Goal: Transaction & Acquisition: Download file/media

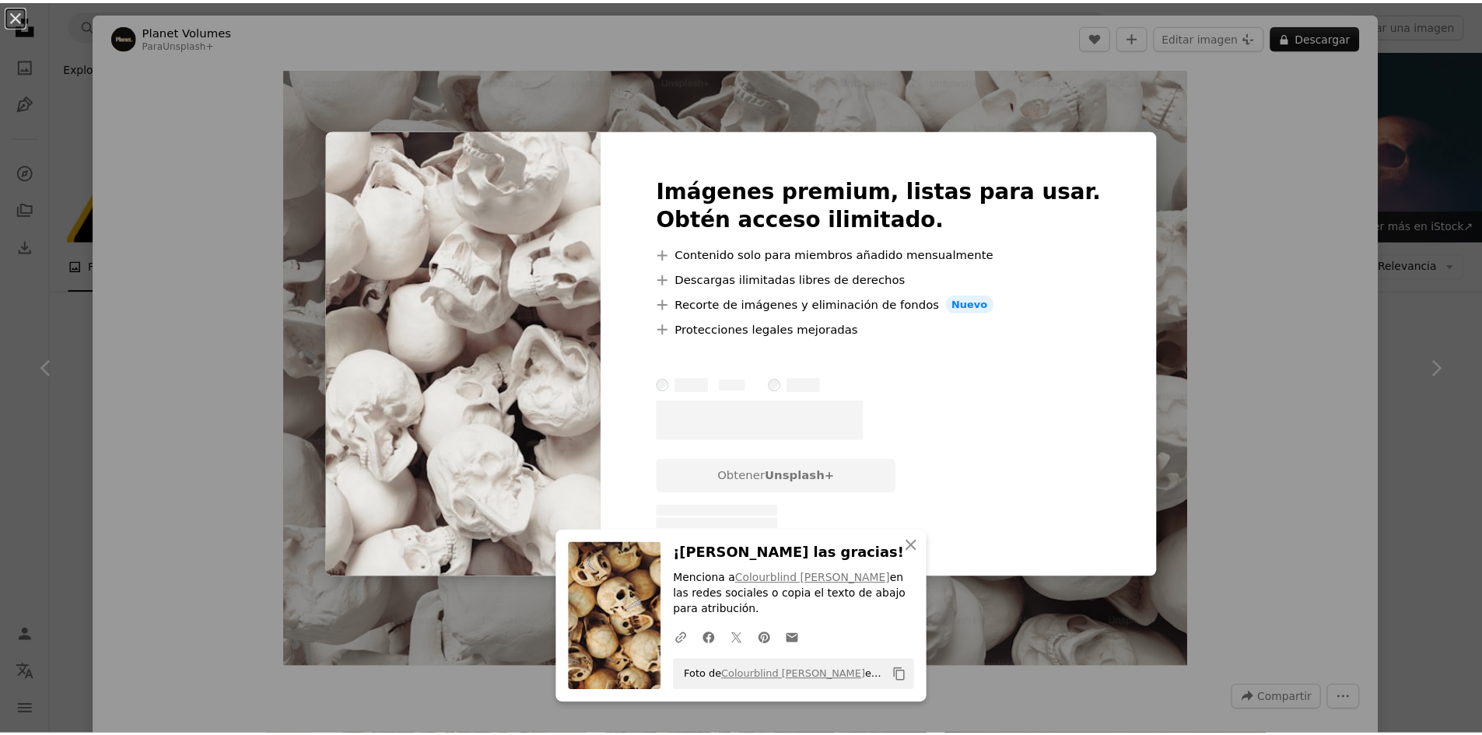
scroll to position [1556, 0]
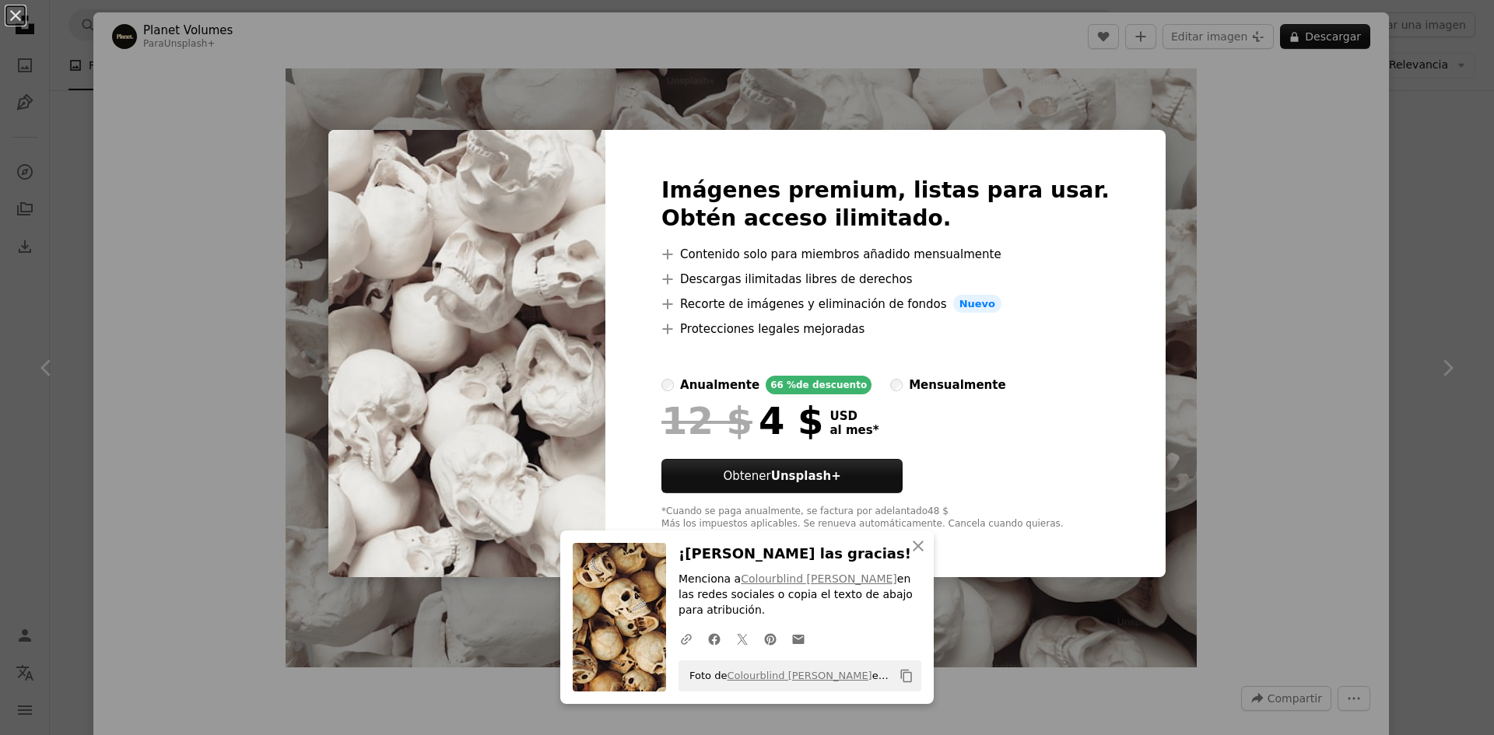
click at [1223, 144] on div "An X shape Imágenes premium, listas para usar. Obtén acceso ilimitado. A plus s…" at bounding box center [747, 367] width 1494 height 735
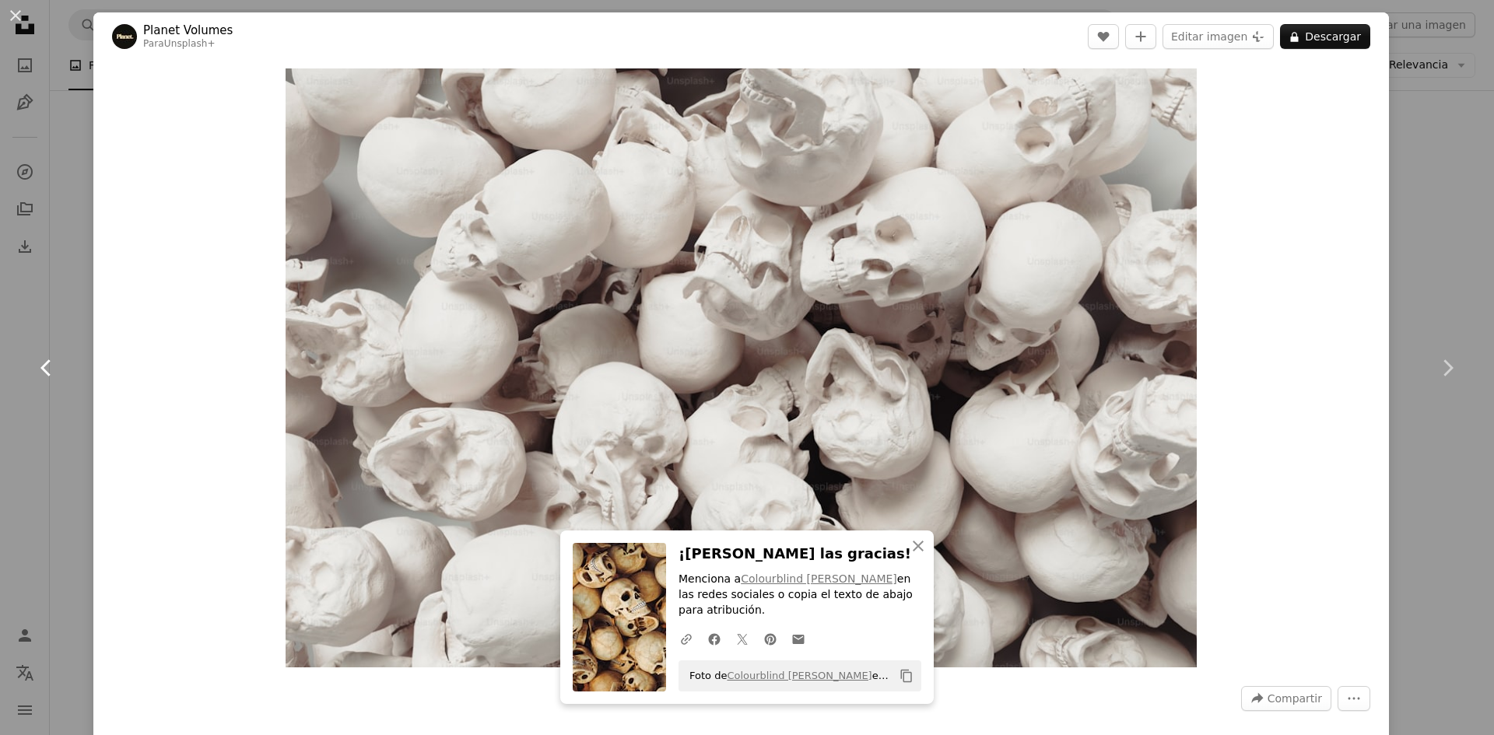
click at [34, 345] on link "Chevron left" at bounding box center [46, 367] width 93 height 149
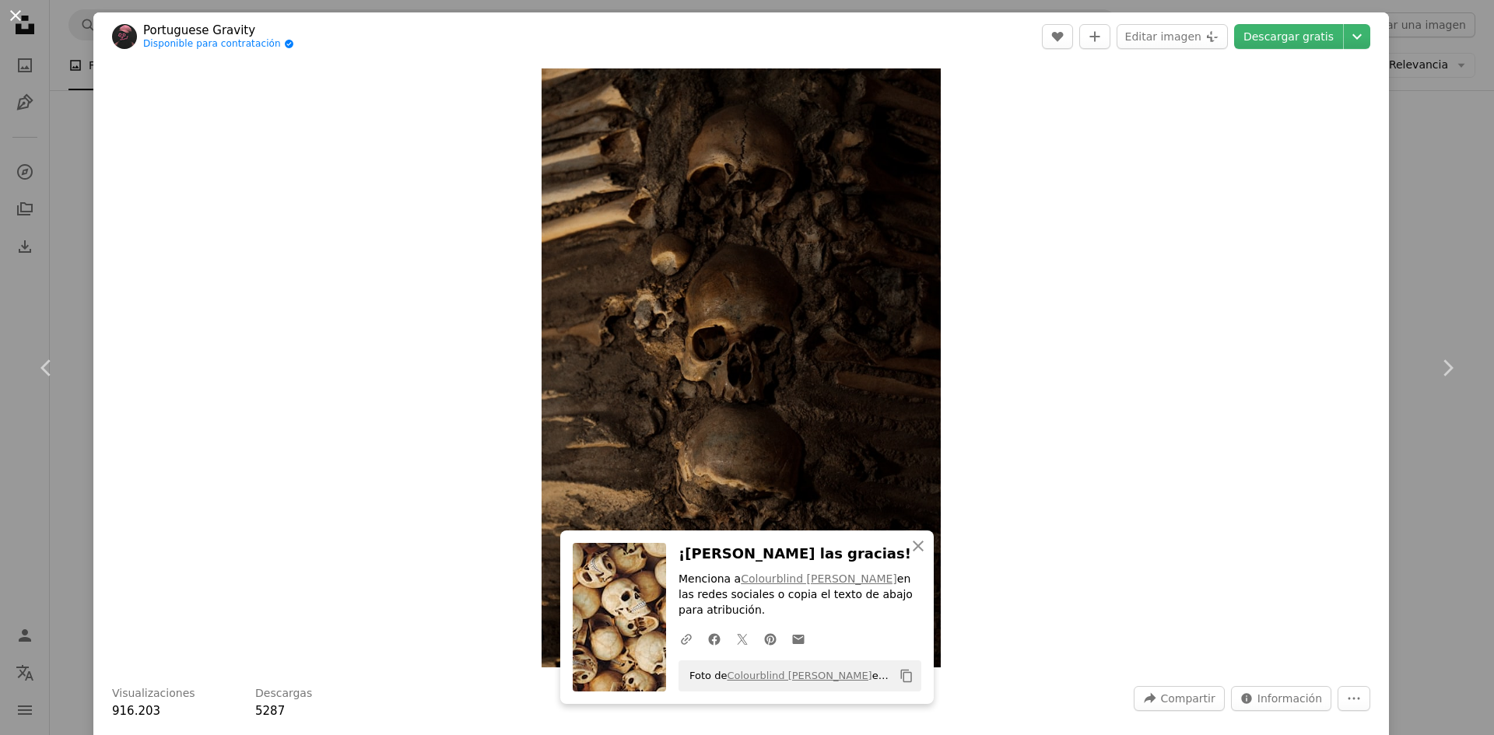
click at [20, 25] on button "An X shape" at bounding box center [15, 15] width 19 height 19
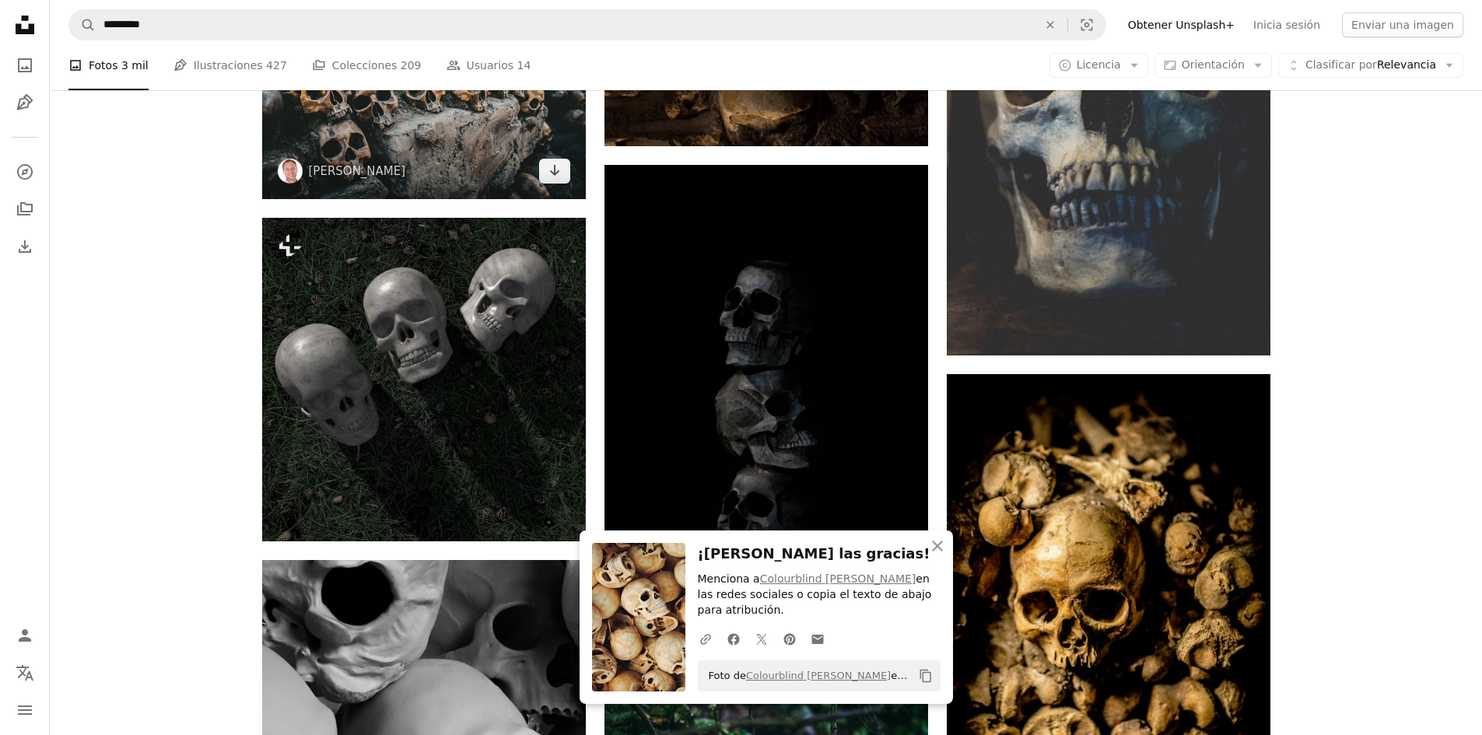
scroll to position [2256, 0]
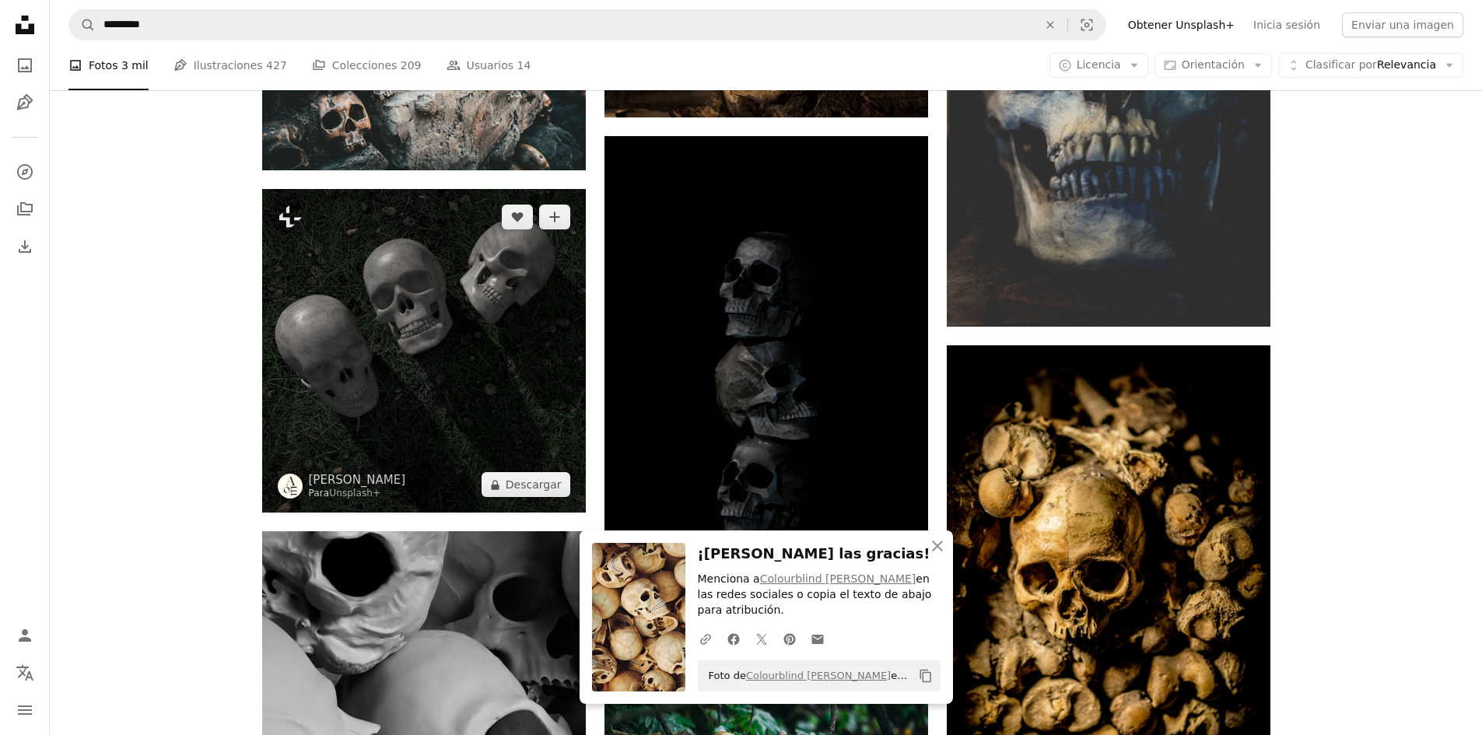
click at [444, 358] on img at bounding box center [424, 351] width 324 height 324
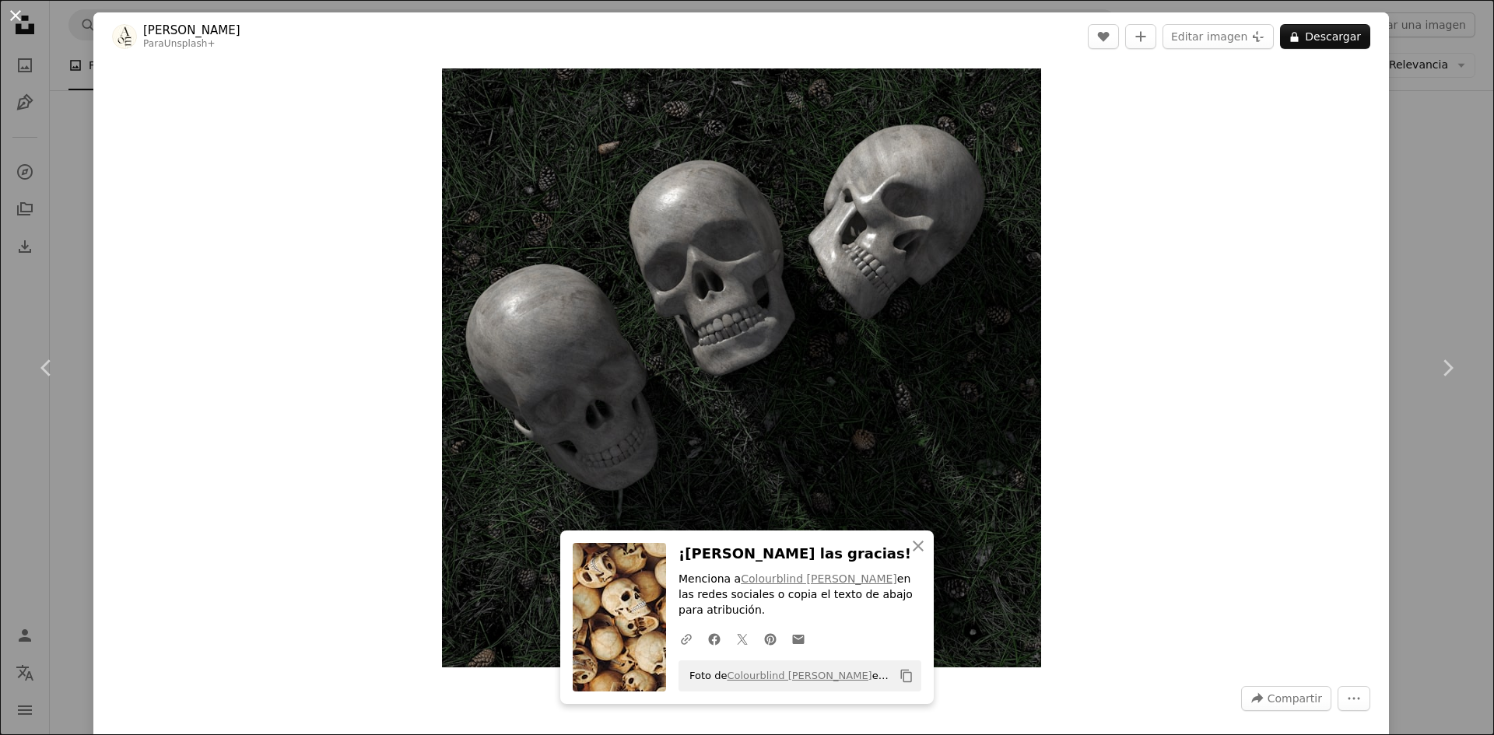
click at [19, 13] on button "An X shape" at bounding box center [15, 15] width 19 height 19
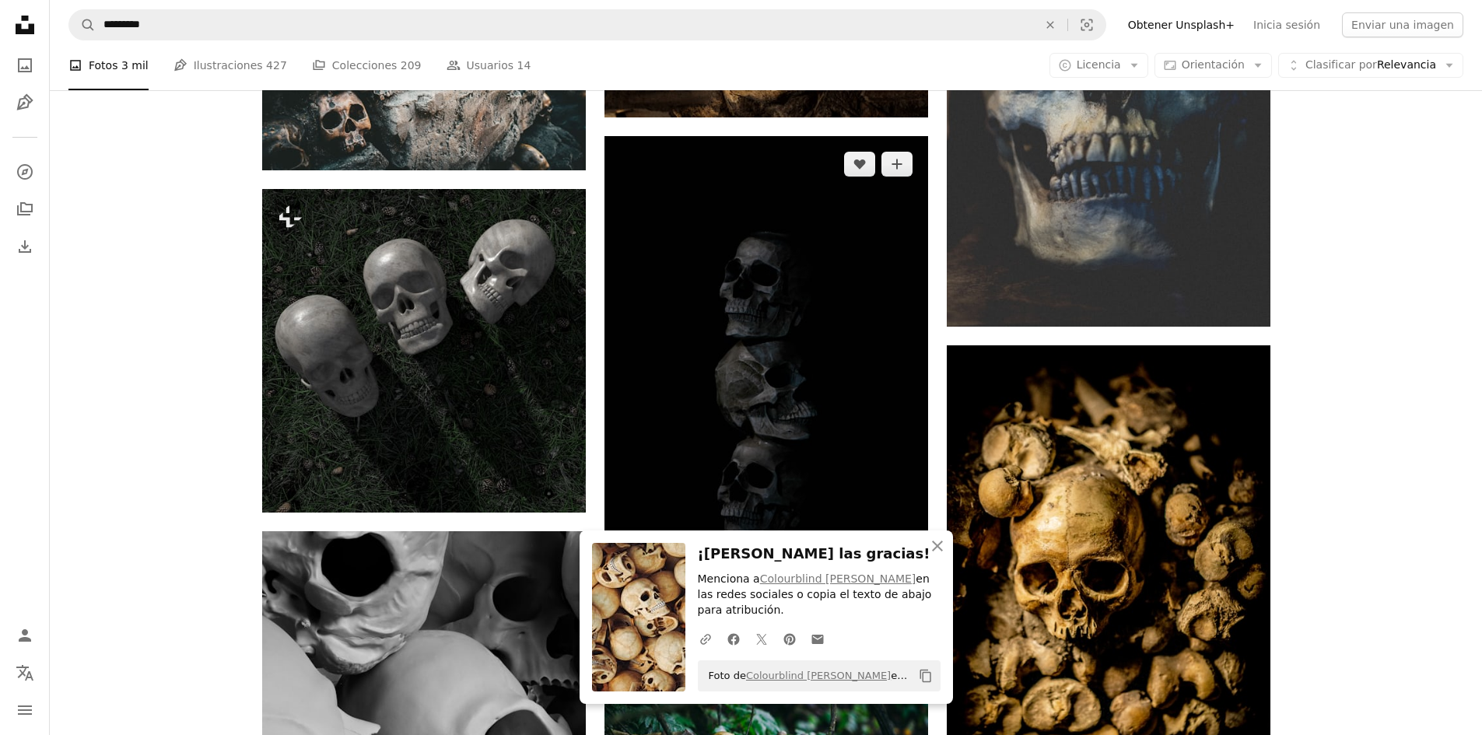
click at [749, 375] on img at bounding box center [767, 379] width 324 height 487
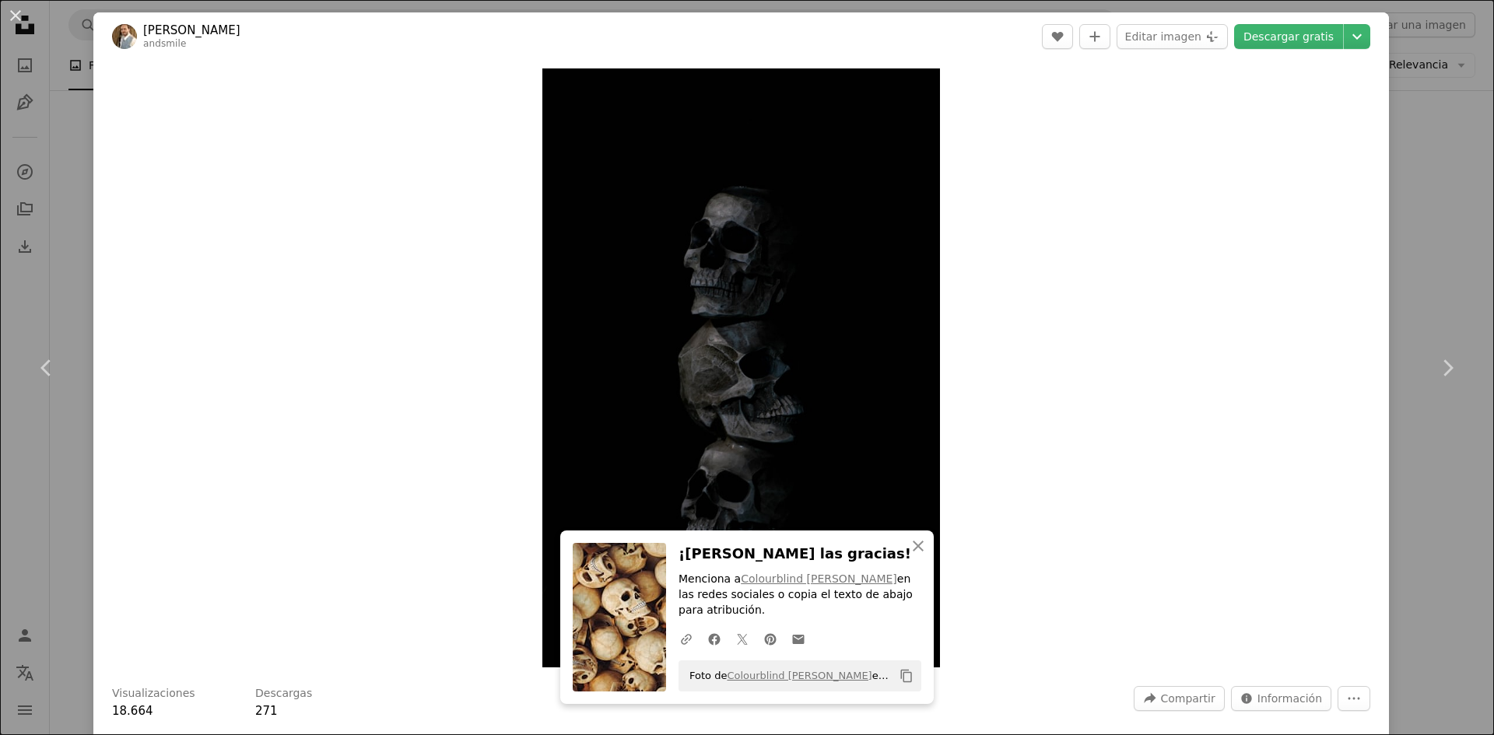
click at [20, 13] on button "An X shape" at bounding box center [15, 15] width 19 height 19
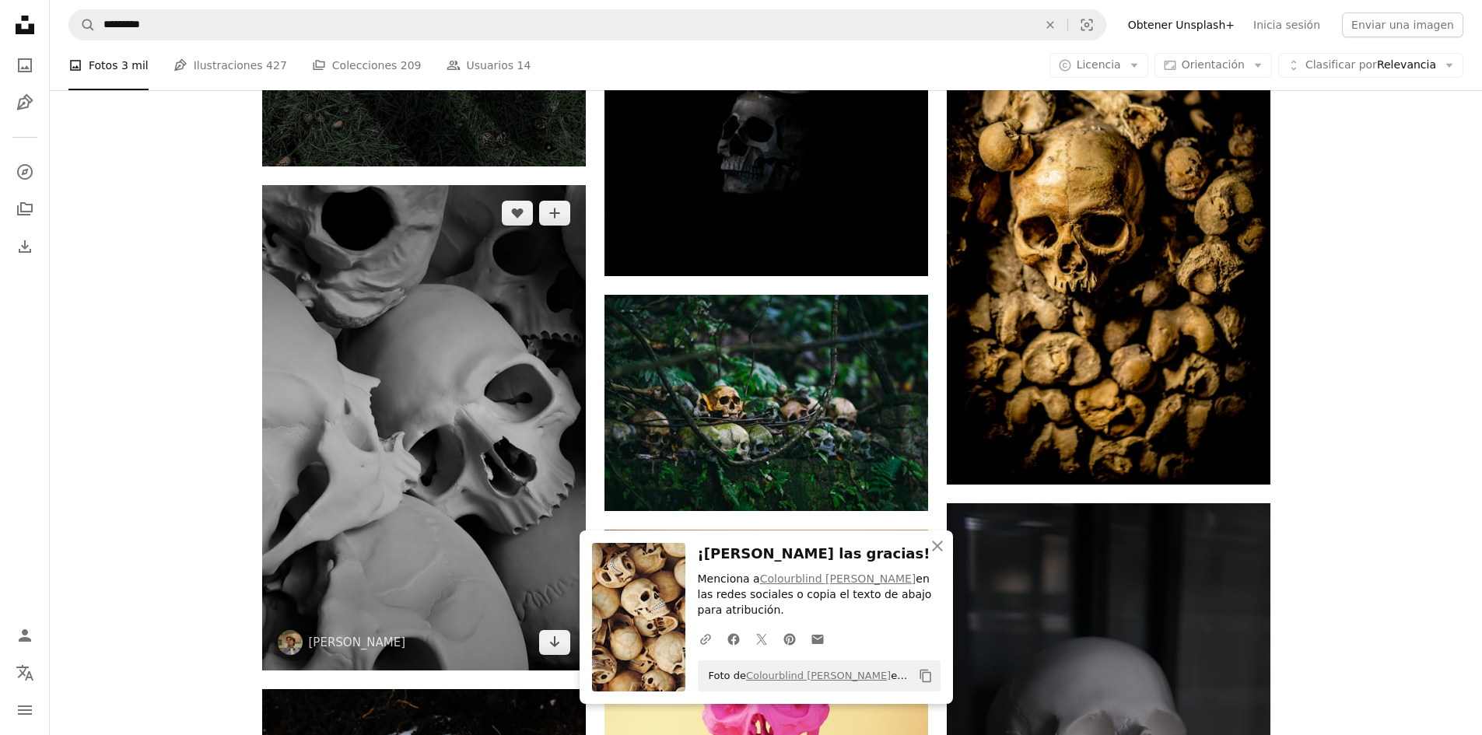
scroll to position [2723, 0]
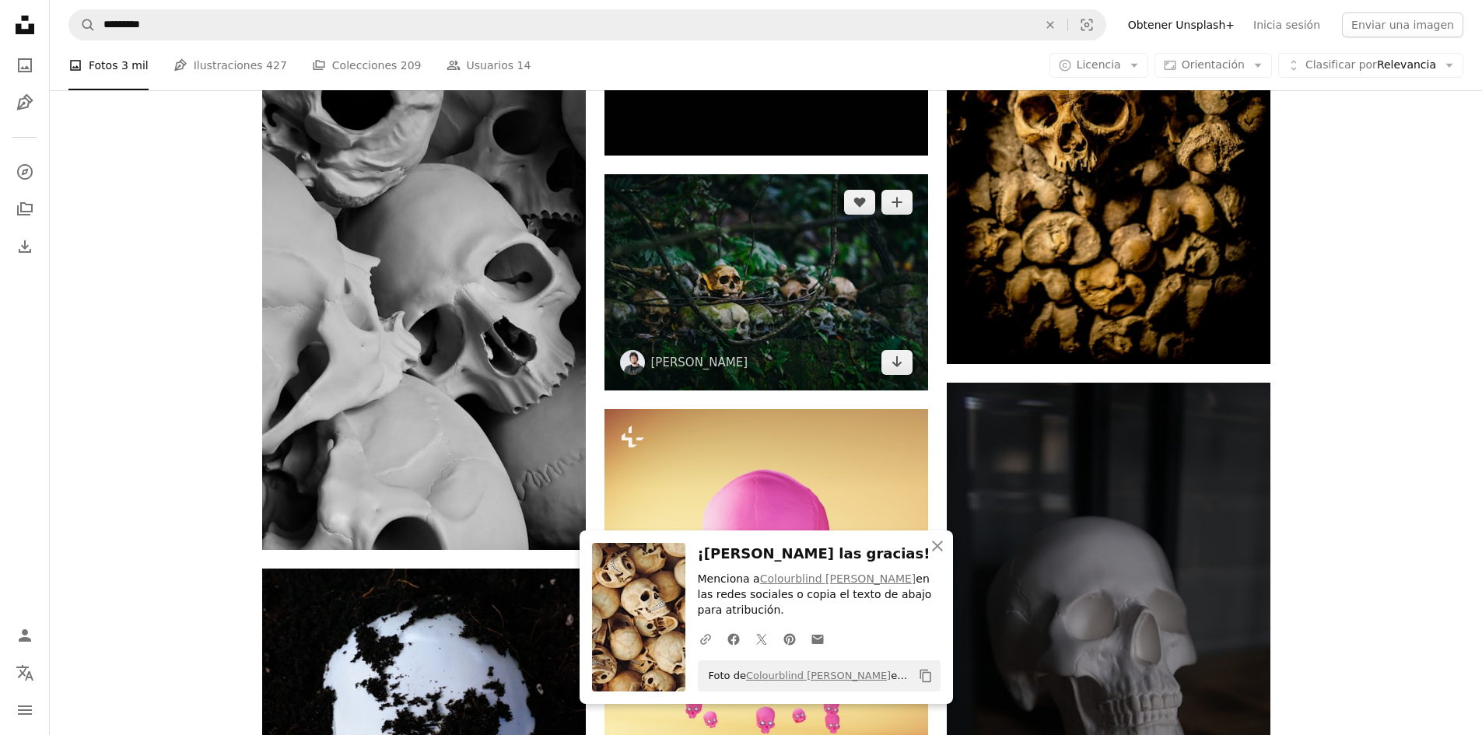
click at [732, 228] on img at bounding box center [767, 282] width 324 height 216
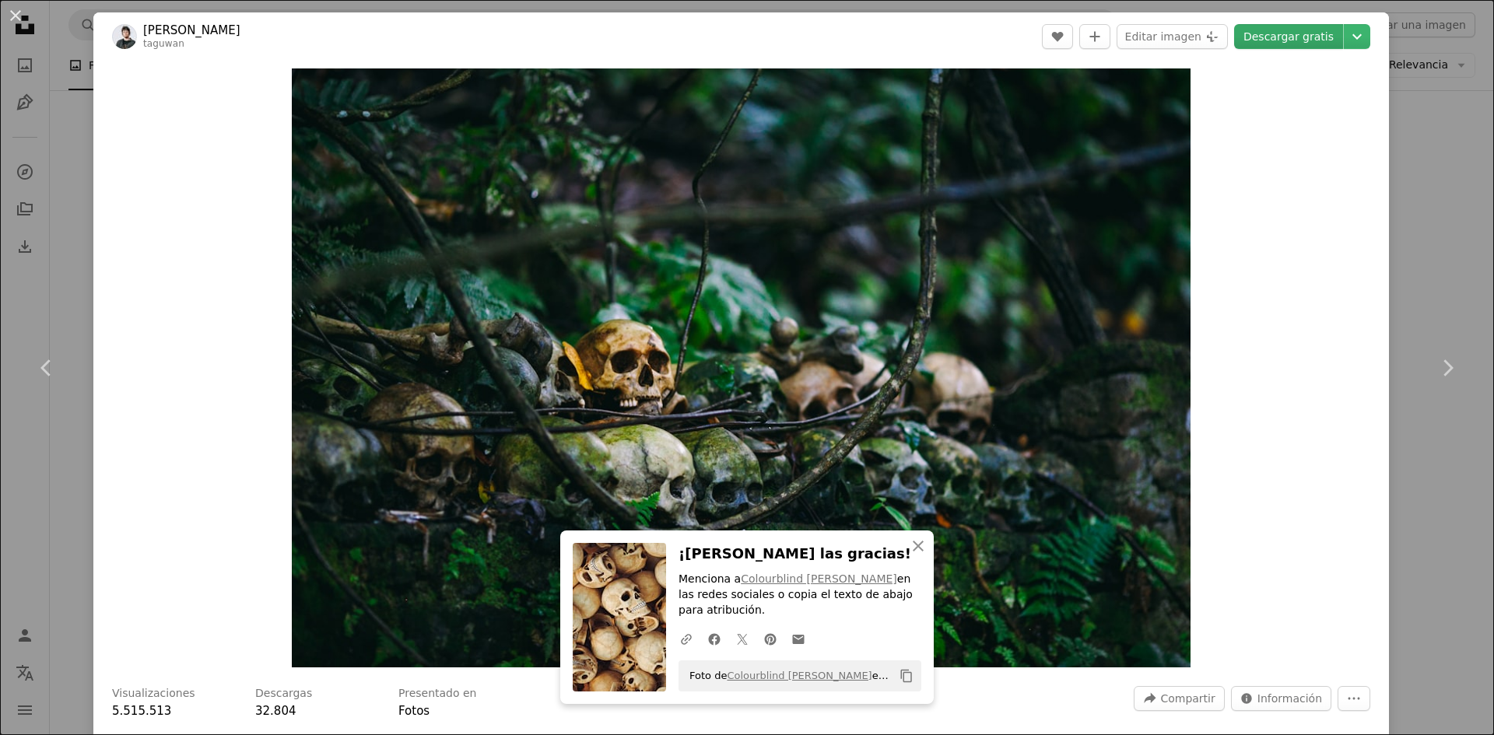
click at [1292, 37] on link "Descargar gratis" at bounding box center [1288, 36] width 109 height 25
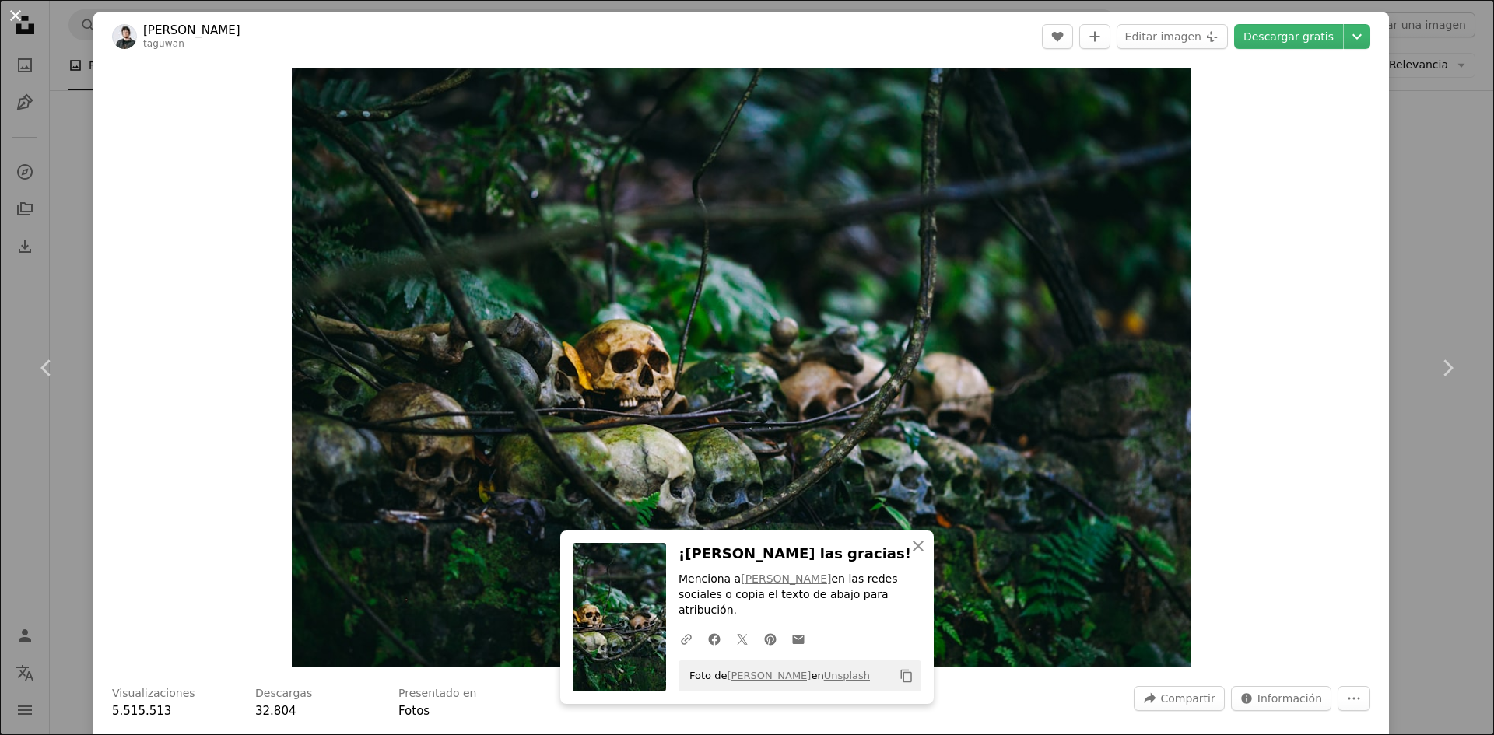
click at [20, 23] on button "An X shape" at bounding box center [15, 15] width 19 height 19
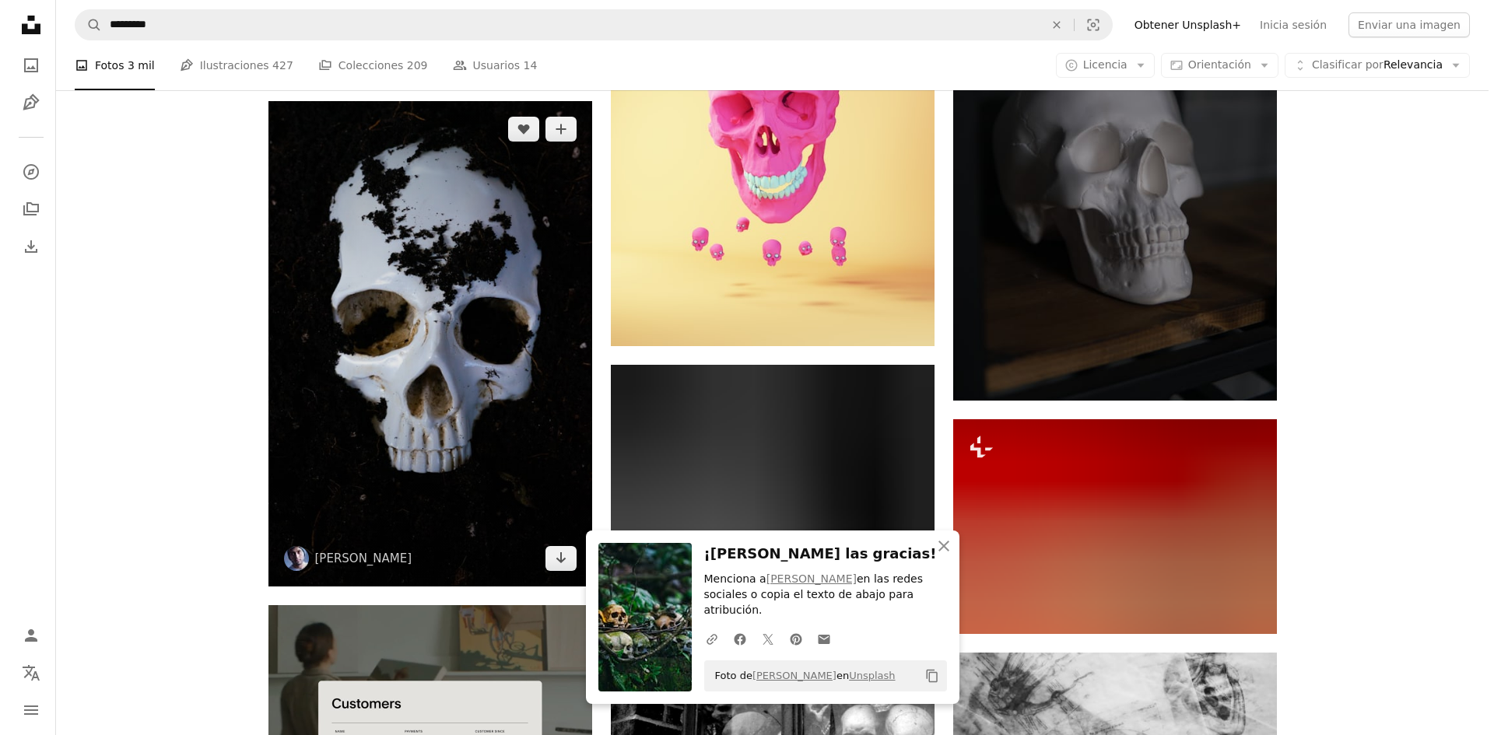
scroll to position [3268, 0]
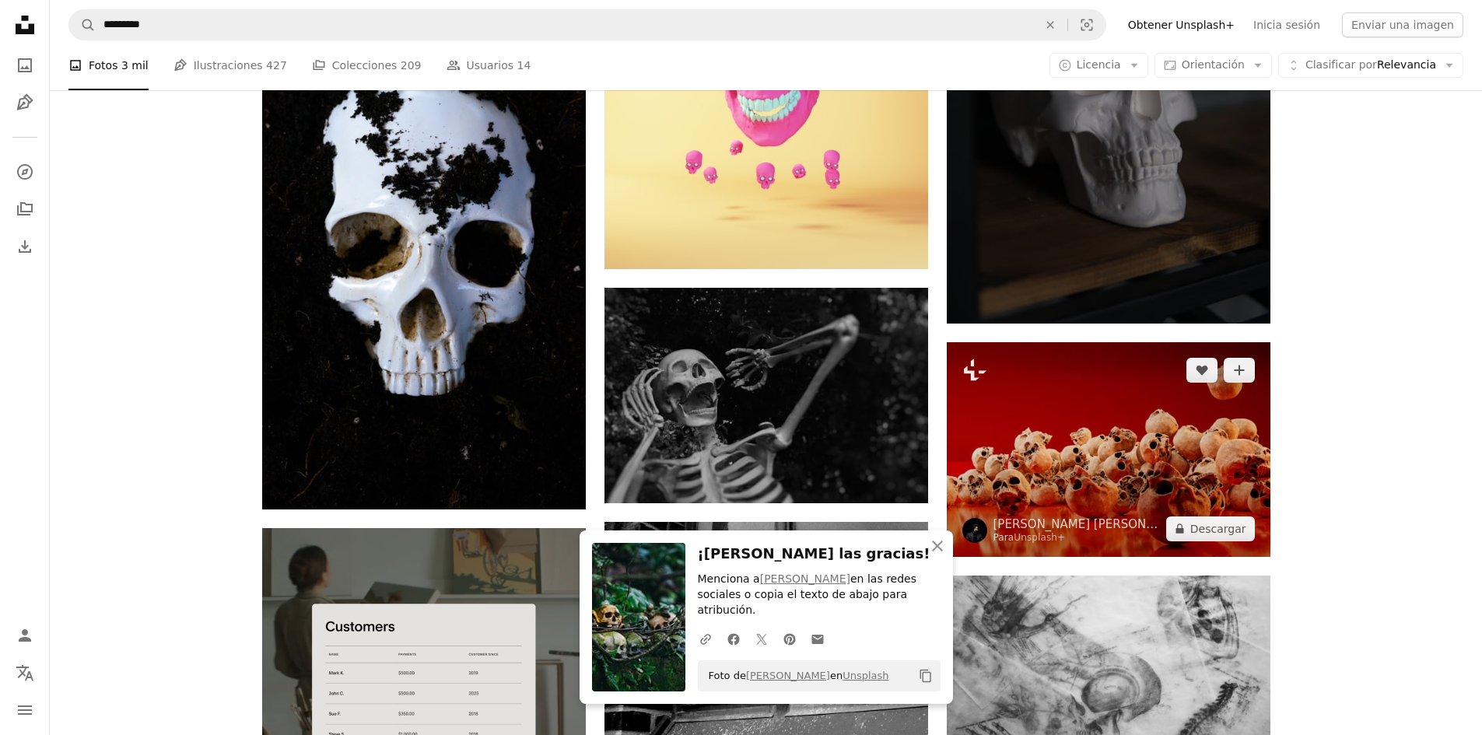
click at [1095, 428] on img at bounding box center [1109, 449] width 324 height 215
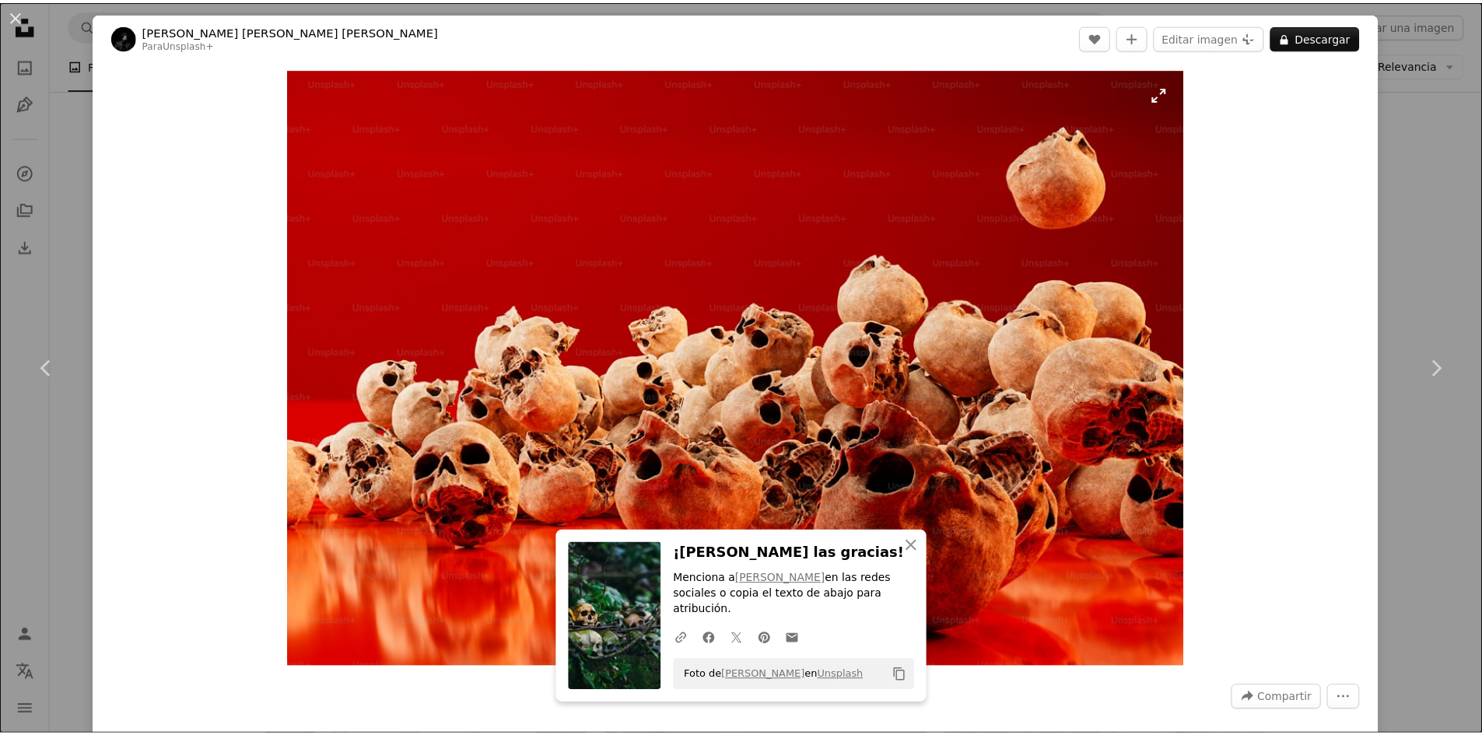
scroll to position [78, 0]
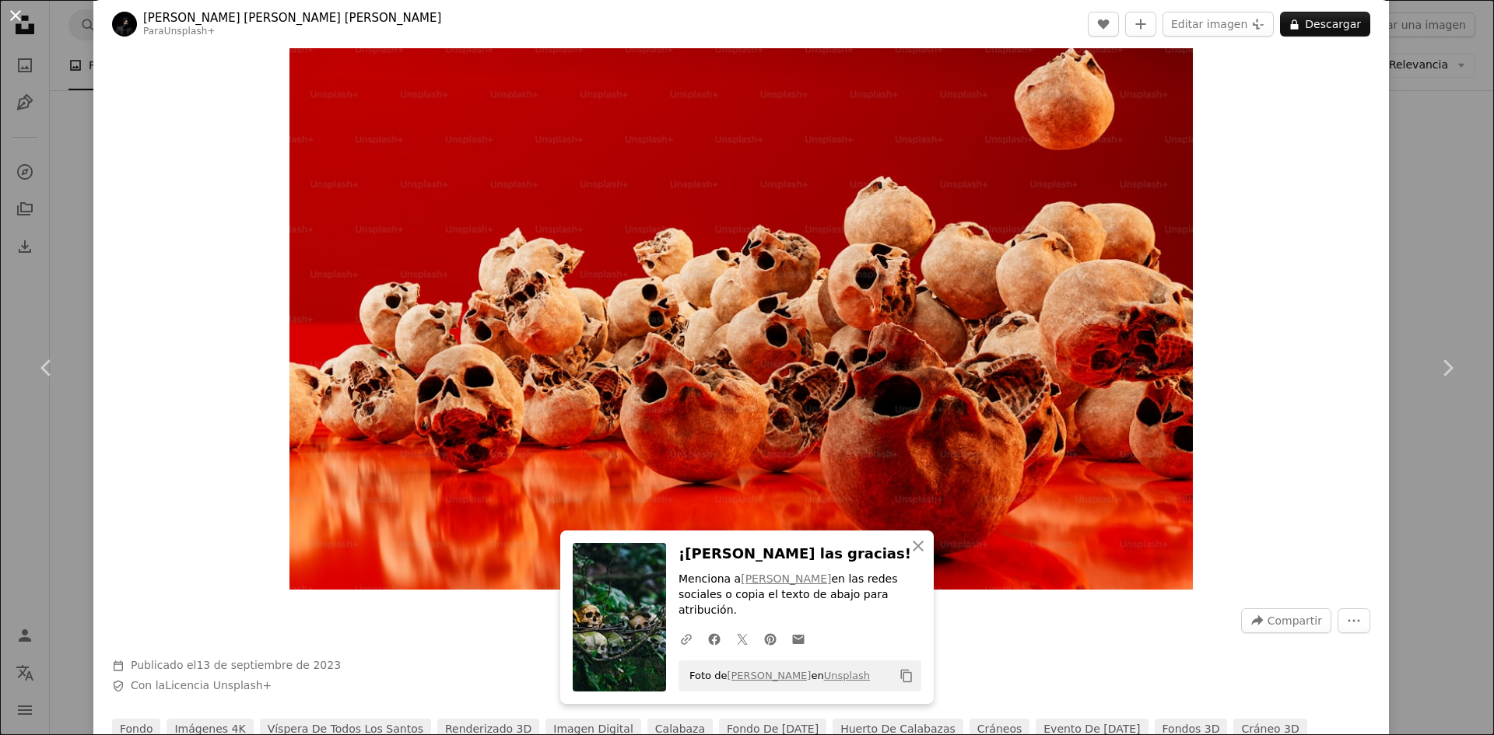
click at [9, 15] on button "An X shape" at bounding box center [15, 15] width 19 height 19
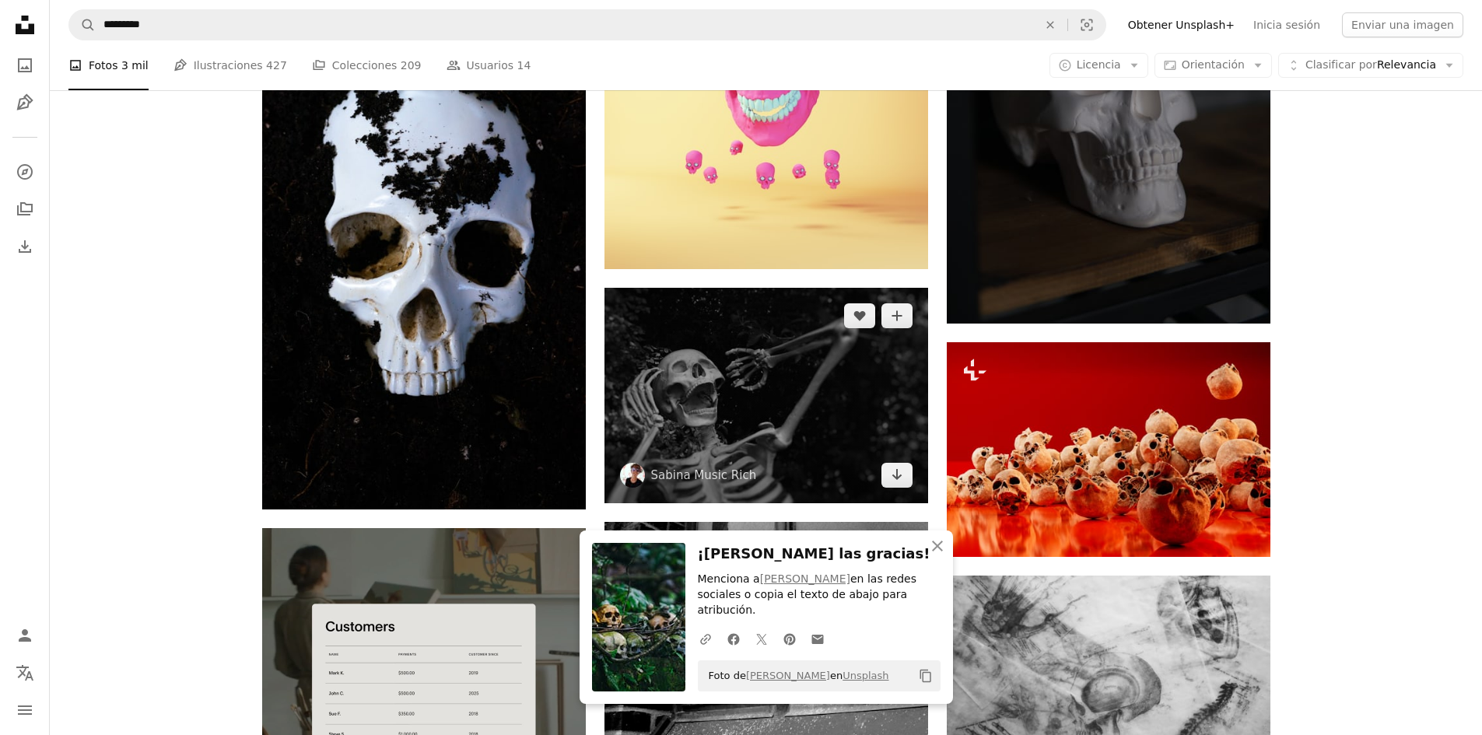
click at [738, 362] on img at bounding box center [767, 396] width 324 height 216
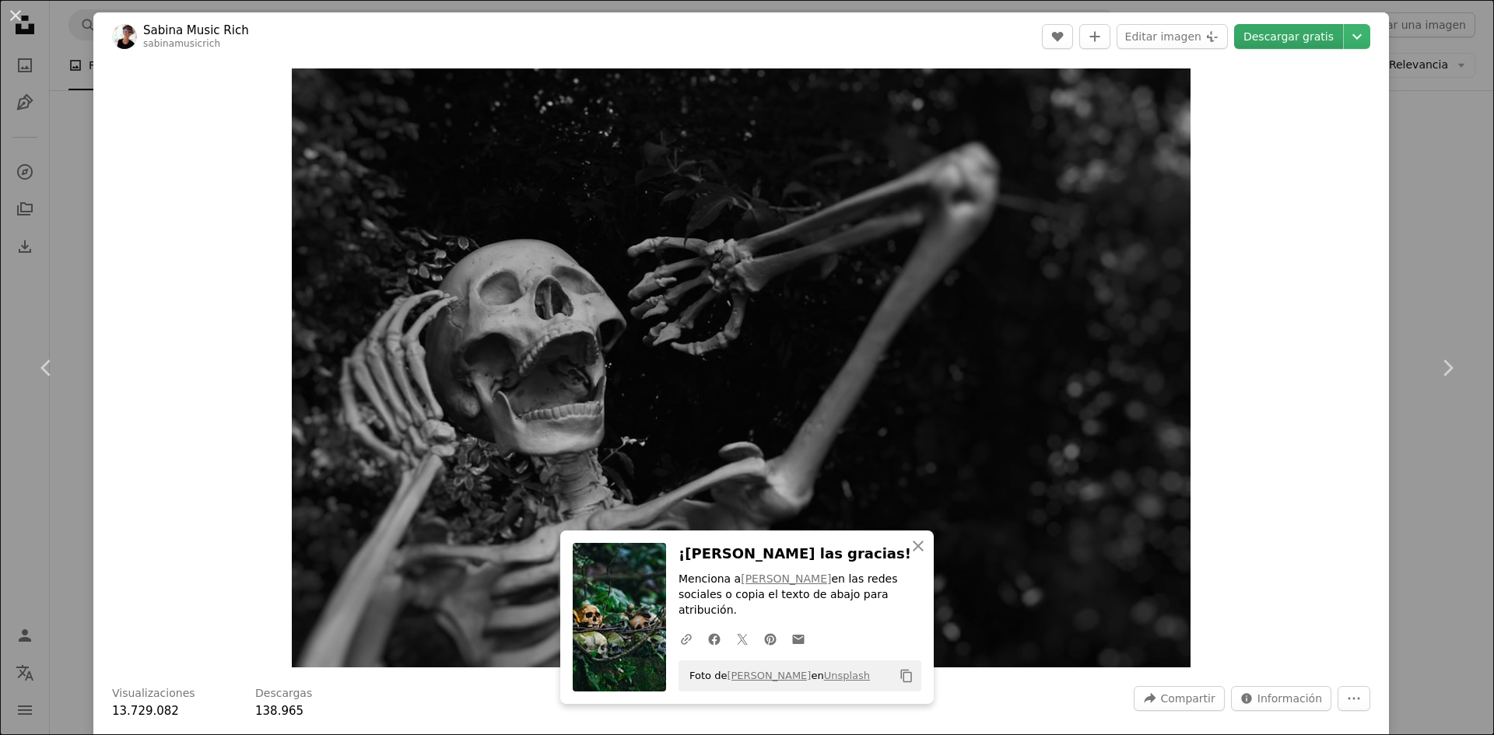
click at [1283, 35] on link "Descargar gratis" at bounding box center [1288, 36] width 109 height 25
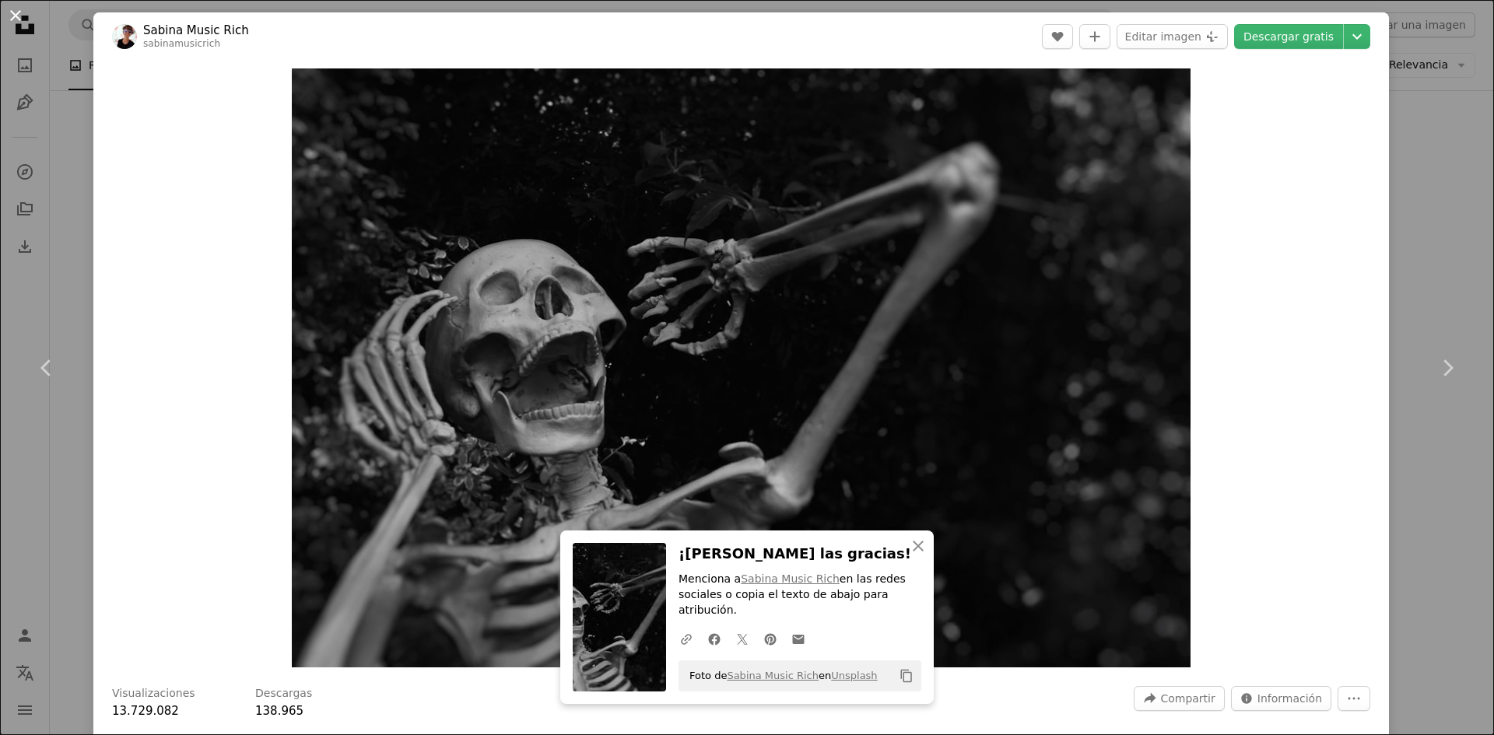
click at [6, 16] on button "An X shape" at bounding box center [15, 15] width 19 height 19
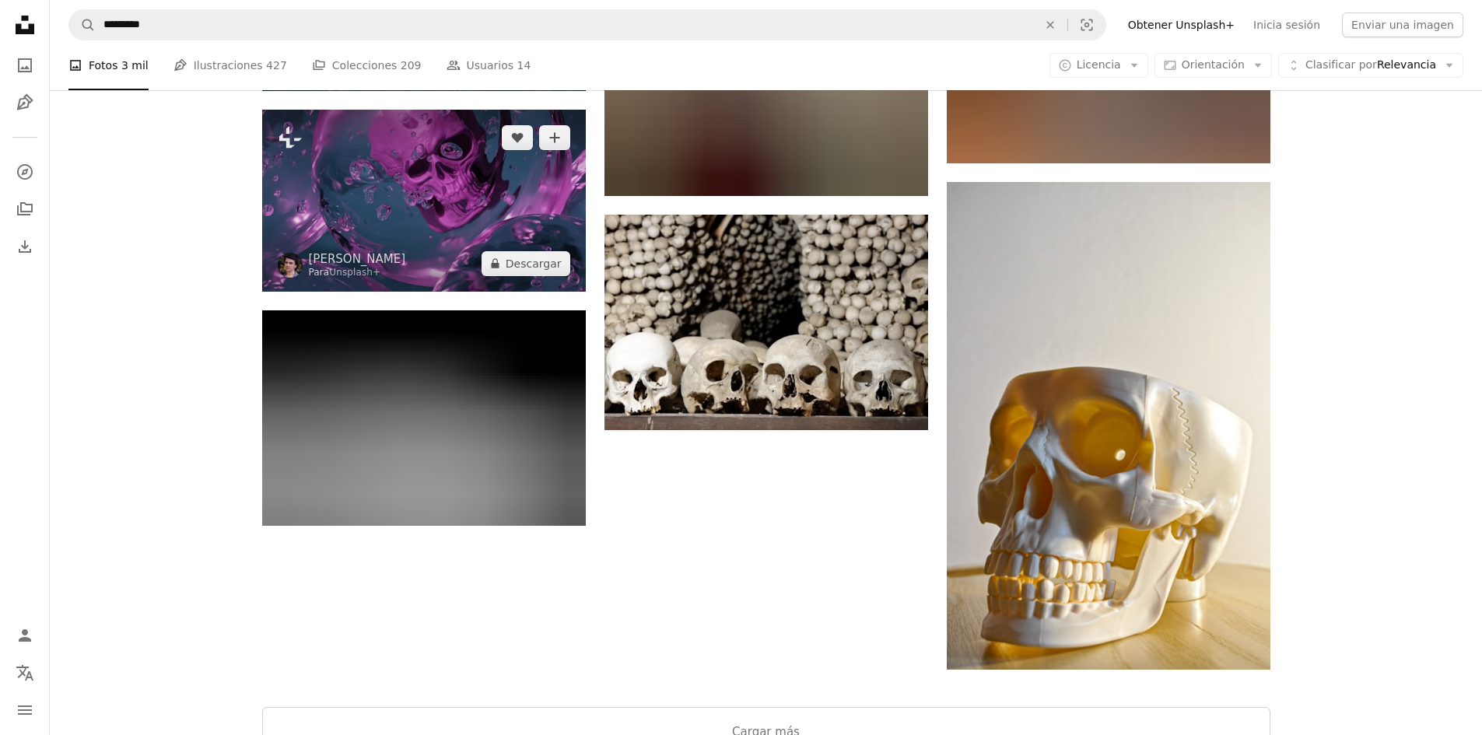
scroll to position [4979, 0]
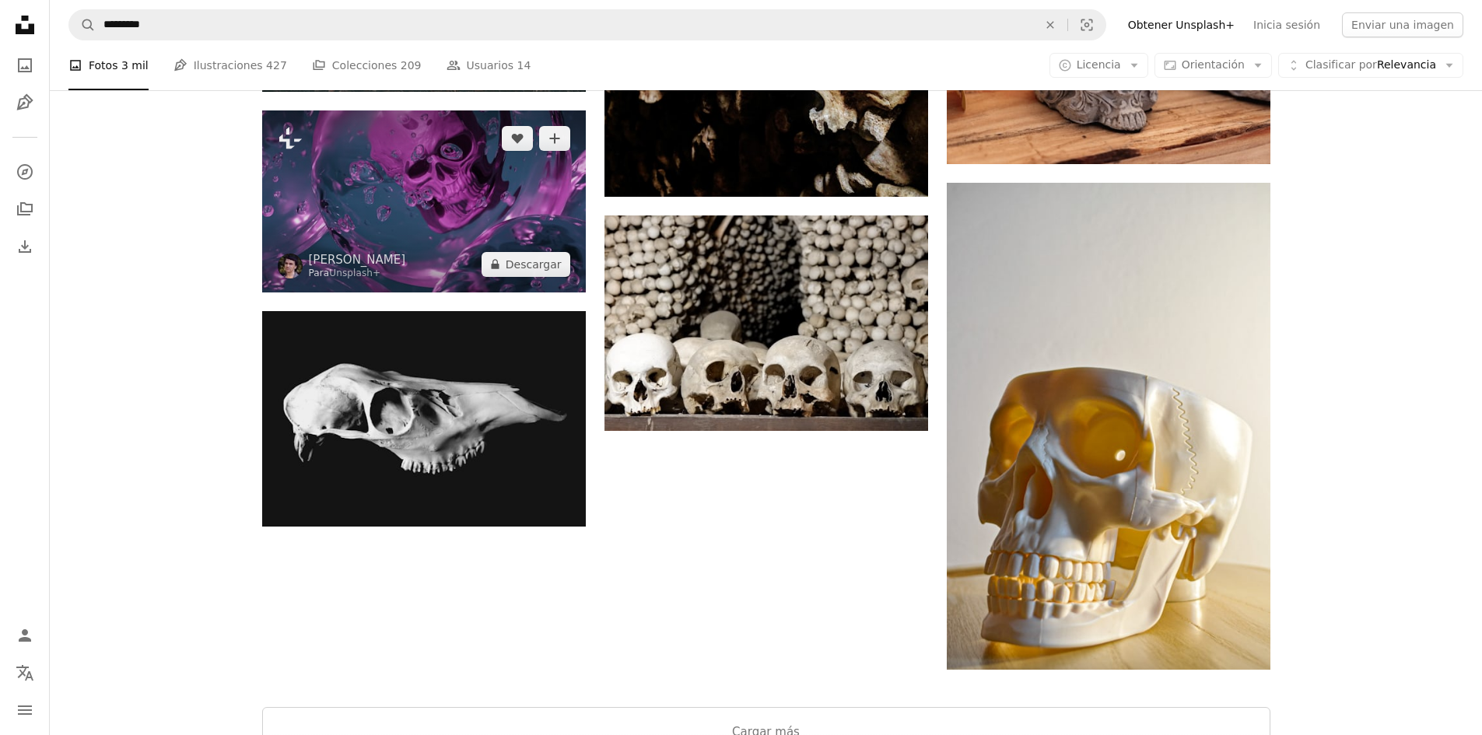
click at [398, 199] on img at bounding box center [424, 201] width 324 height 182
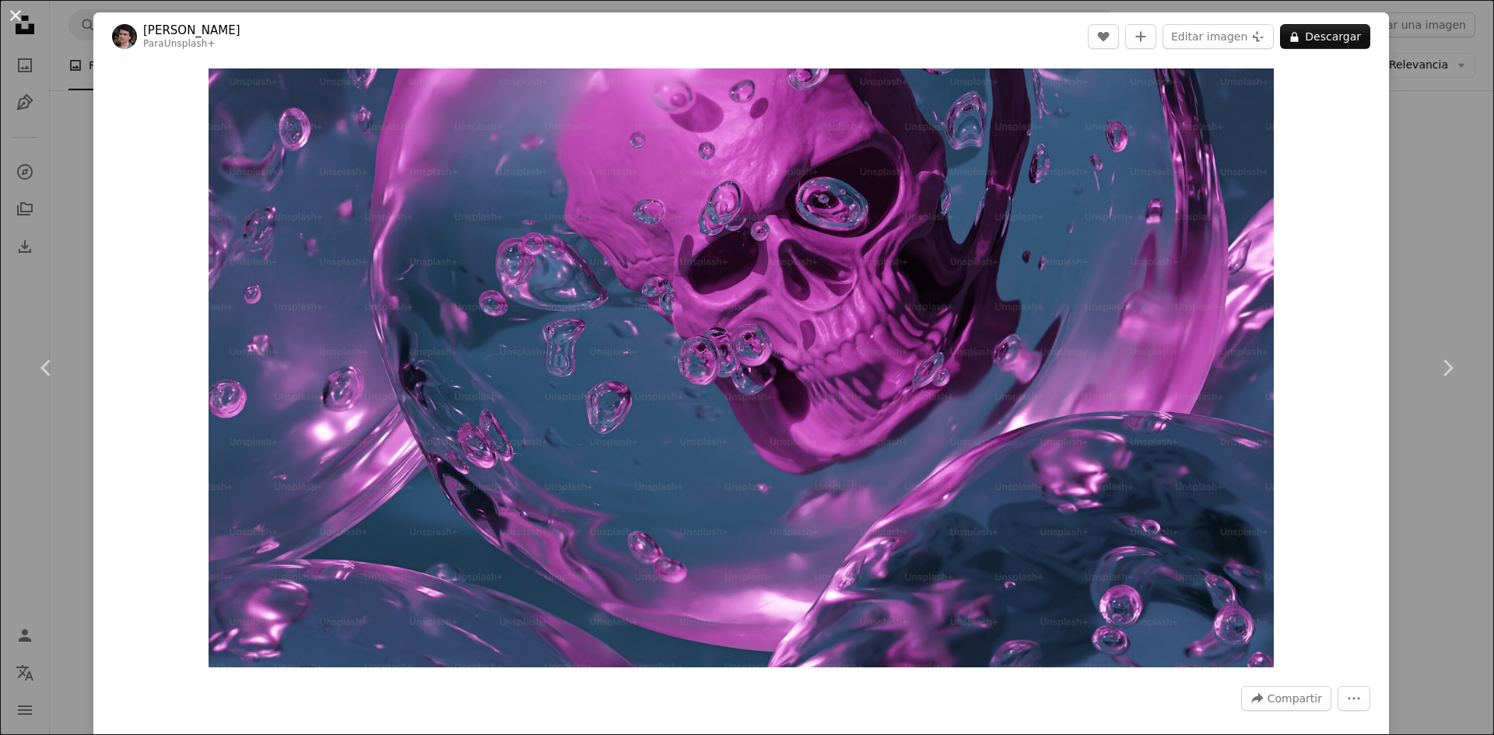
click at [18, 15] on button "An X shape" at bounding box center [15, 15] width 19 height 19
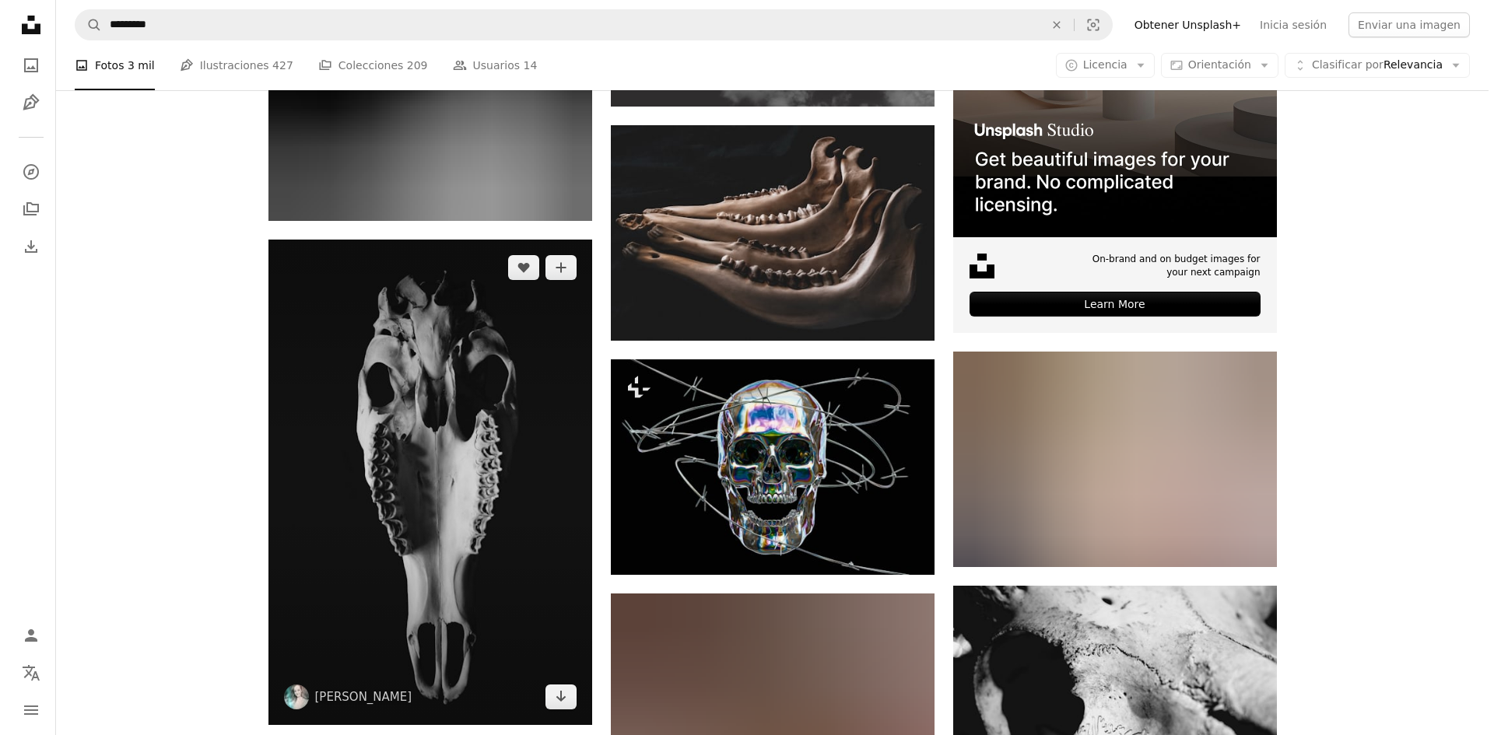
scroll to position [5991, 0]
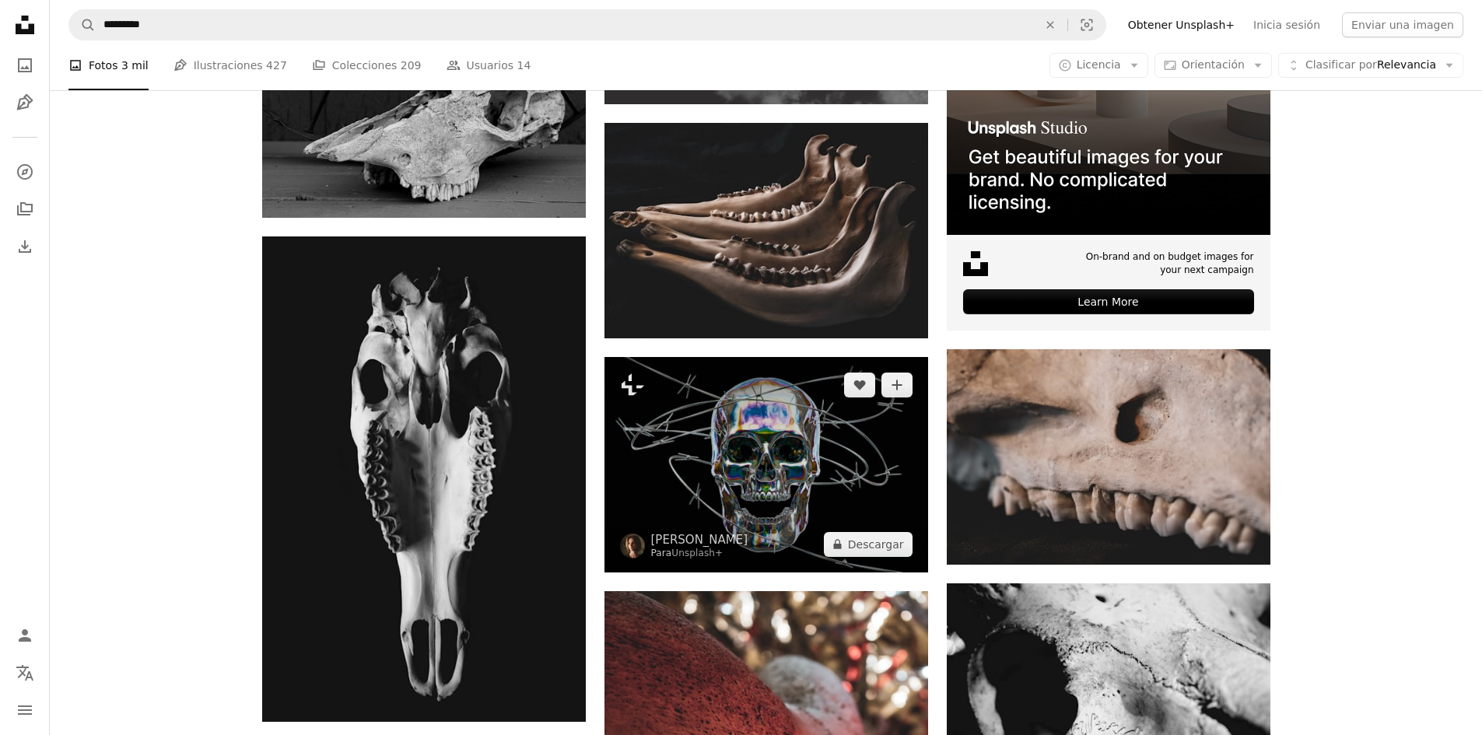
click at [755, 444] on img at bounding box center [767, 465] width 324 height 216
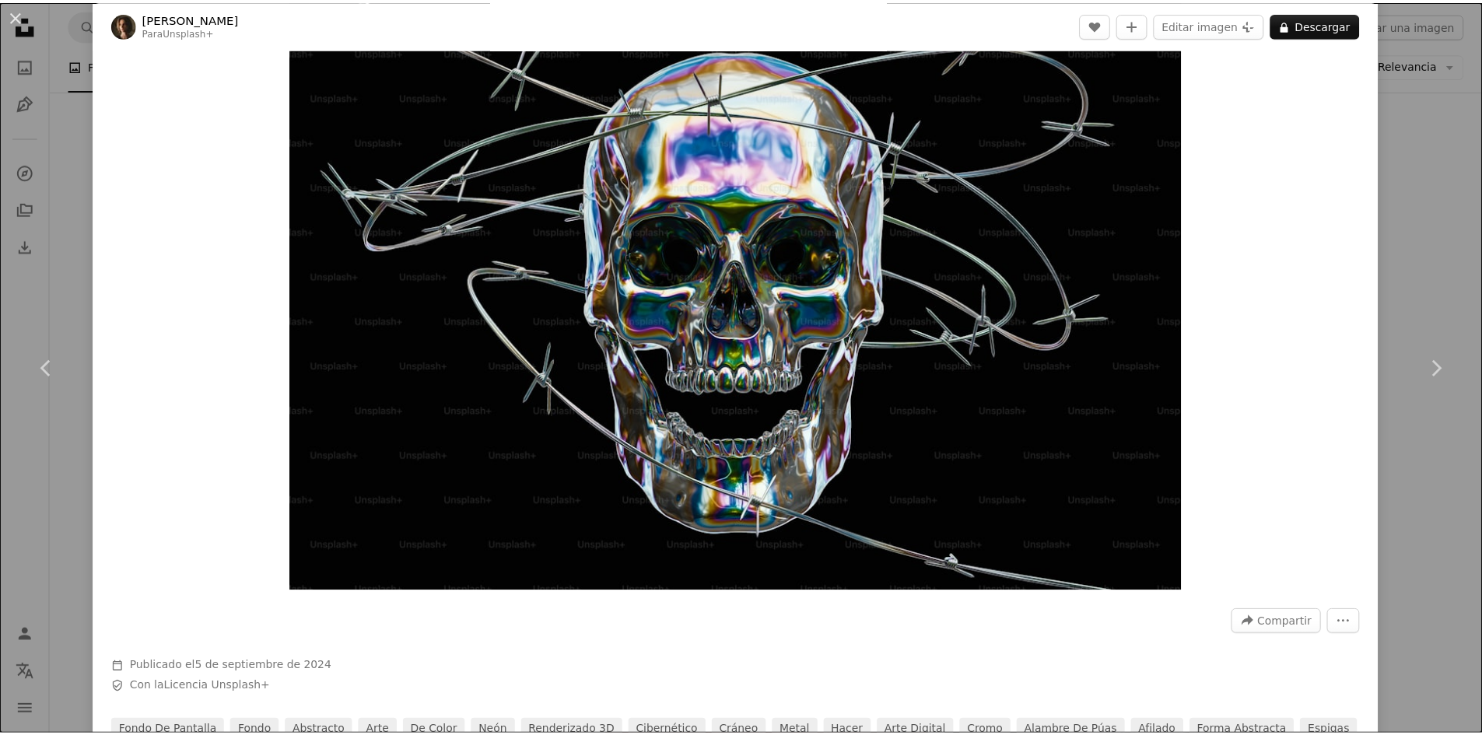
scroll to position [78, 0]
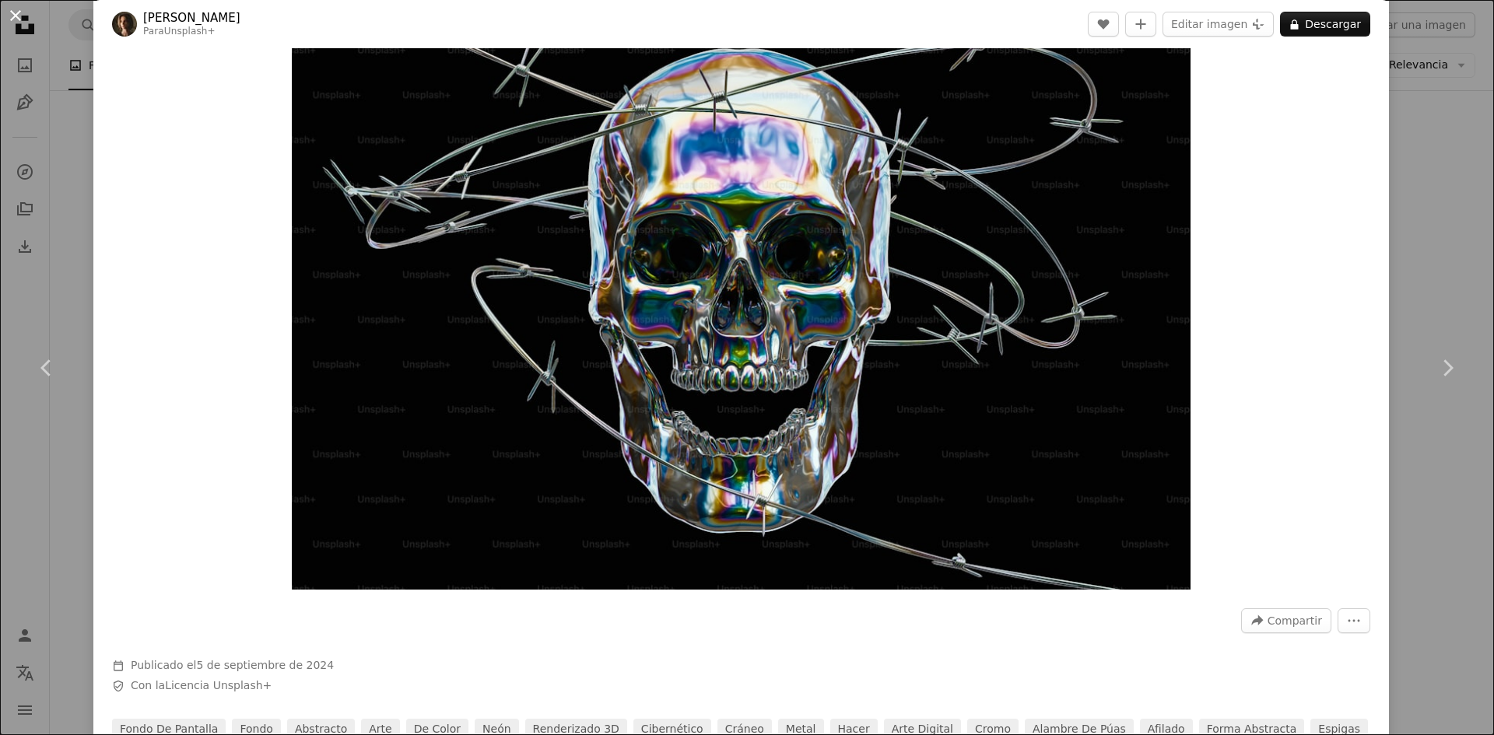
click at [12, 19] on button "An X shape" at bounding box center [15, 15] width 19 height 19
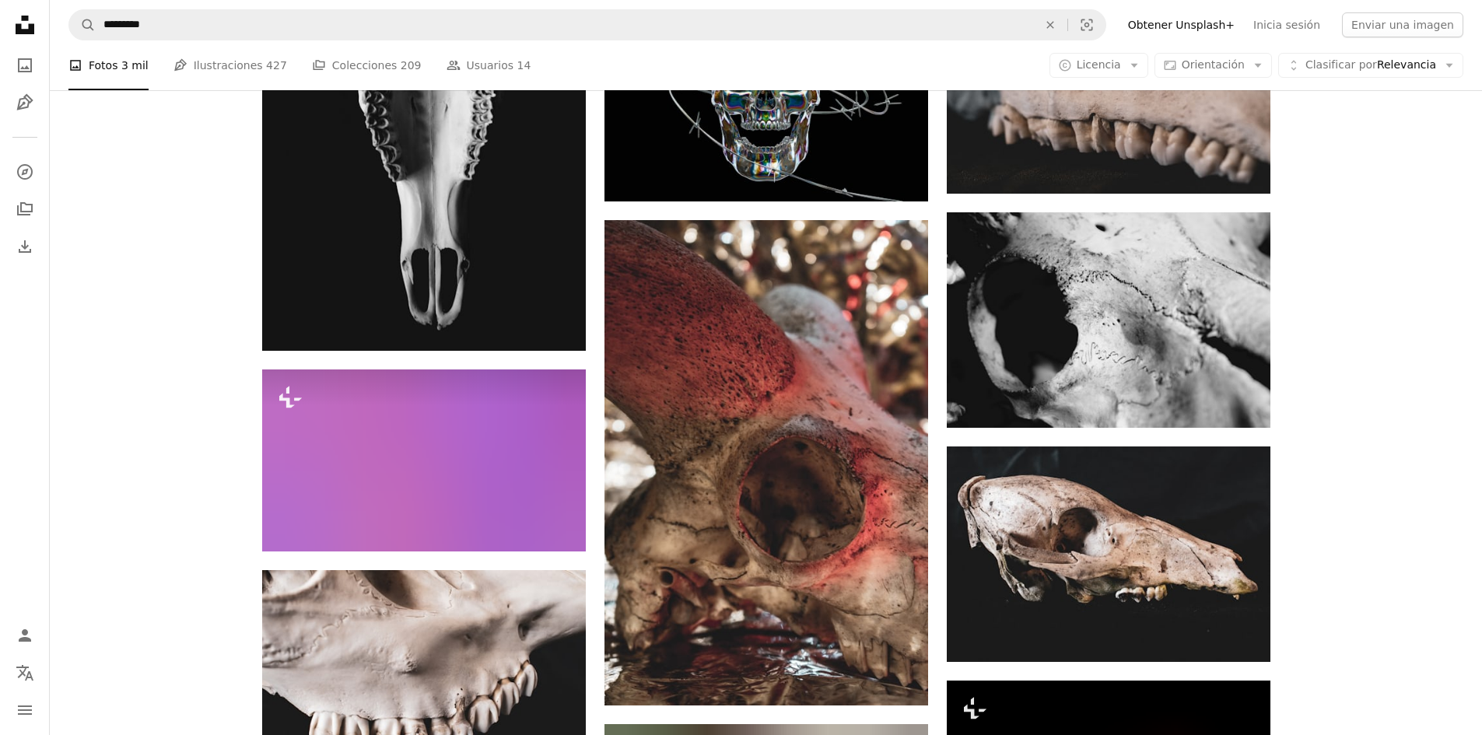
scroll to position [6380, 0]
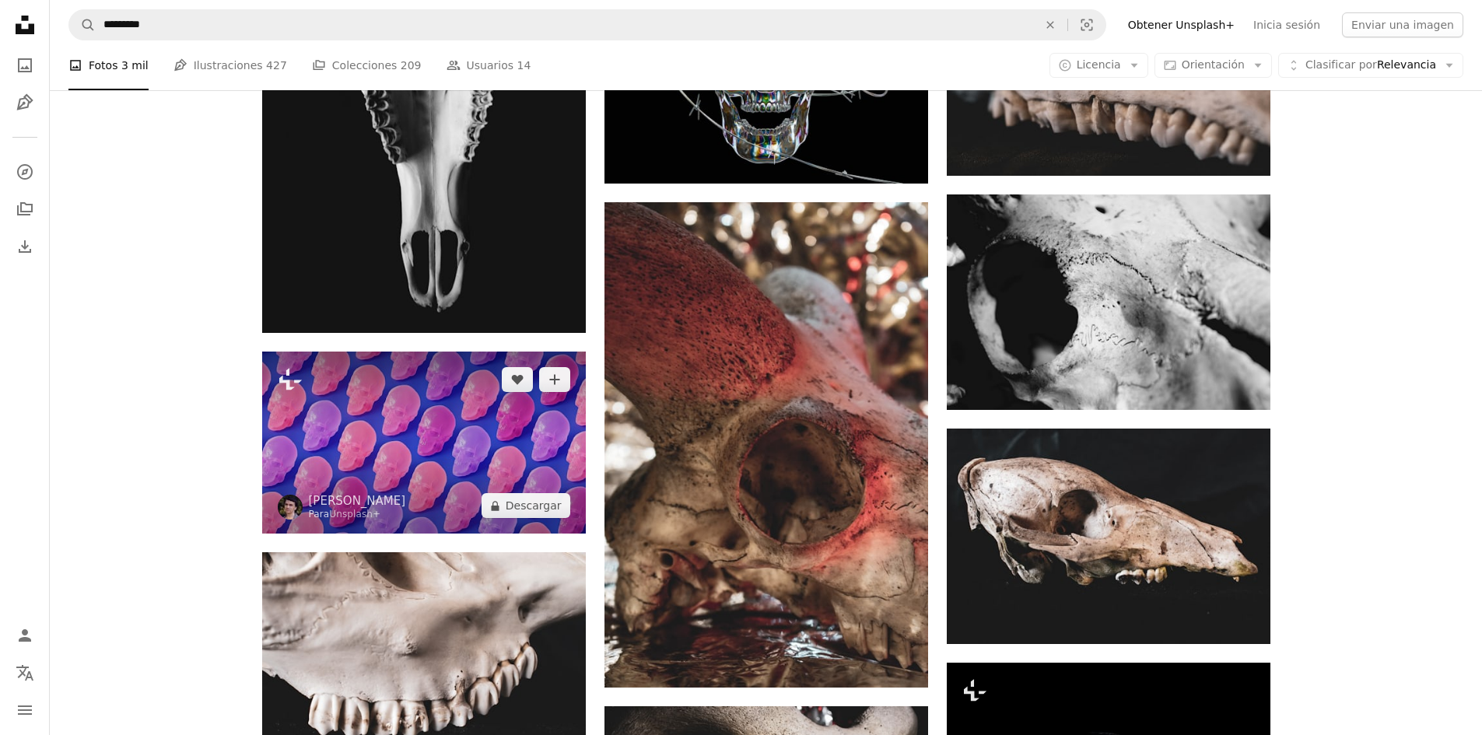
click at [353, 415] on img at bounding box center [424, 443] width 324 height 182
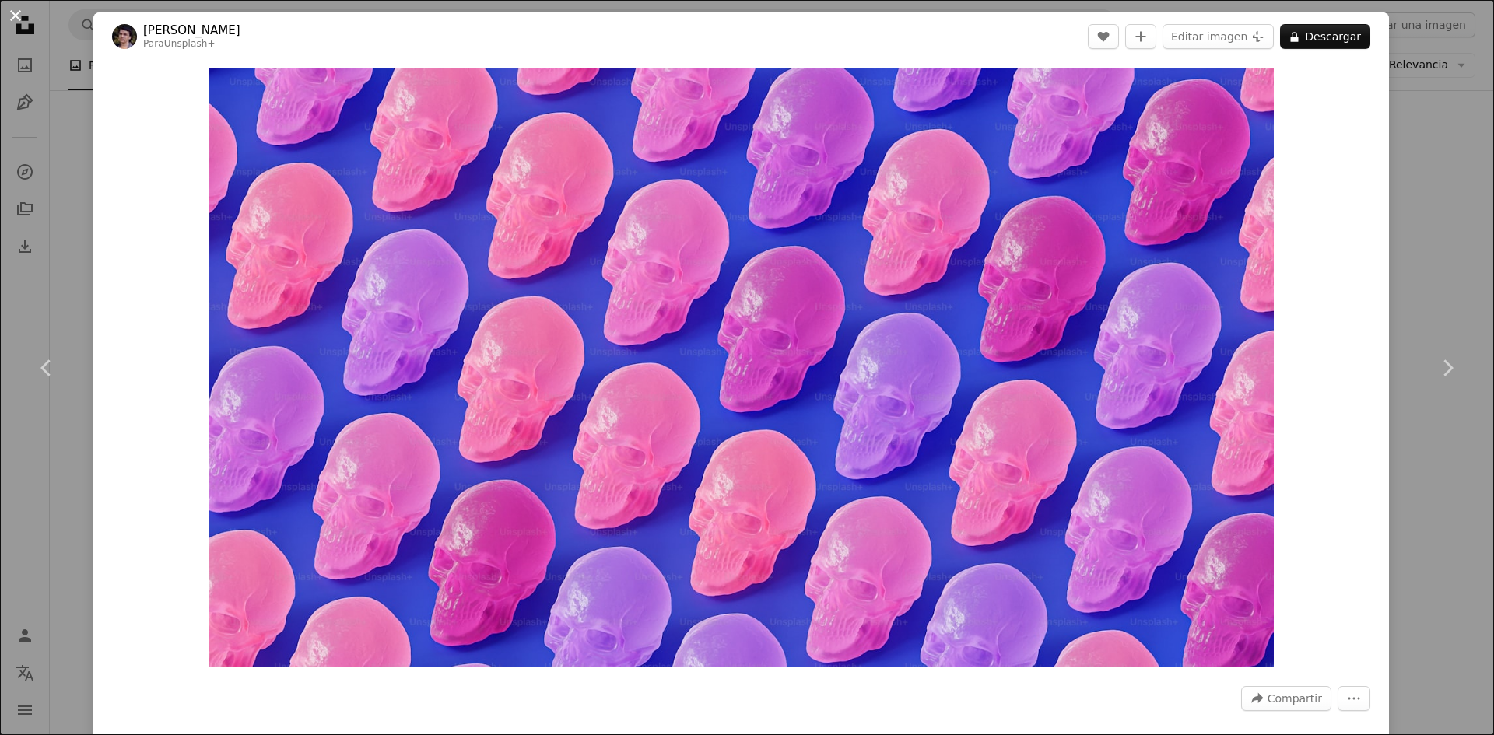
click at [20, 19] on button "An X shape" at bounding box center [15, 15] width 19 height 19
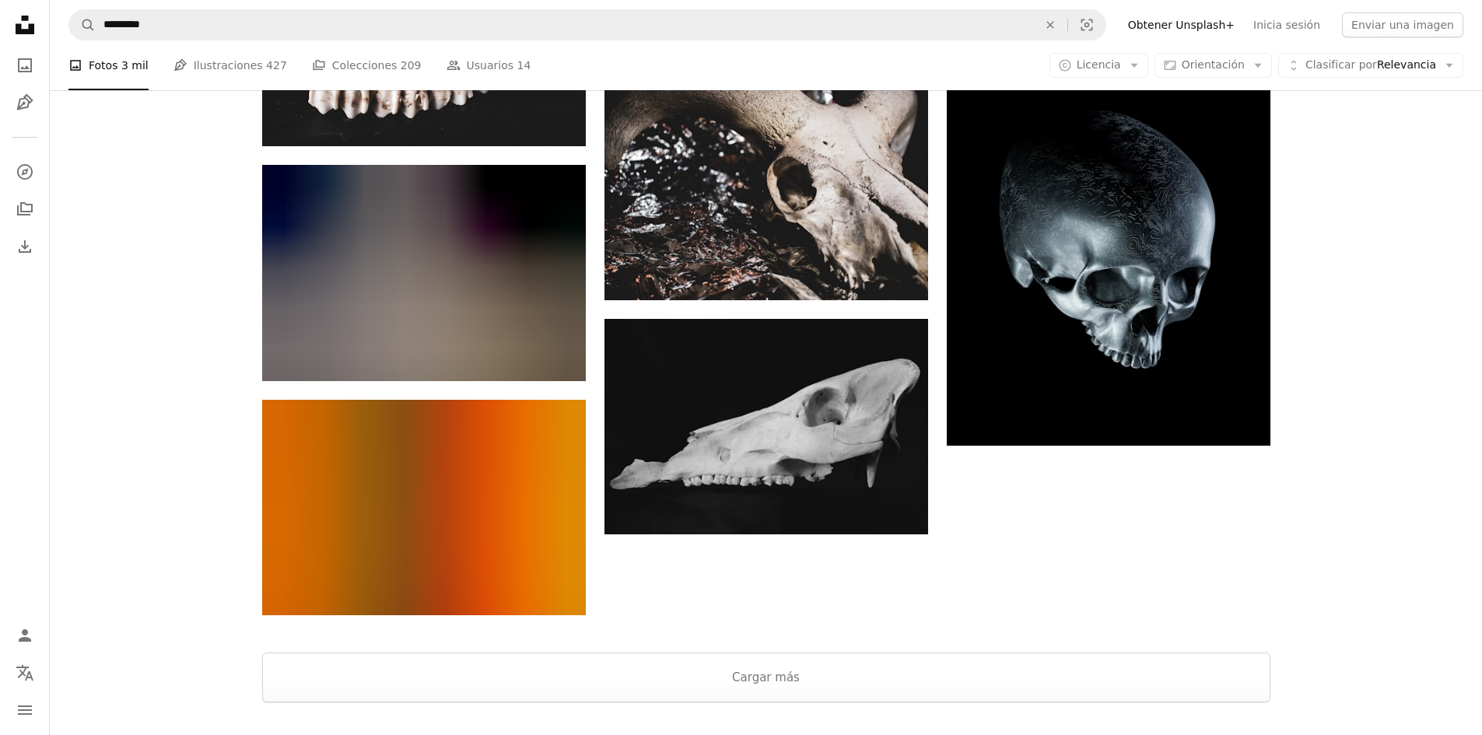
scroll to position [7002, 0]
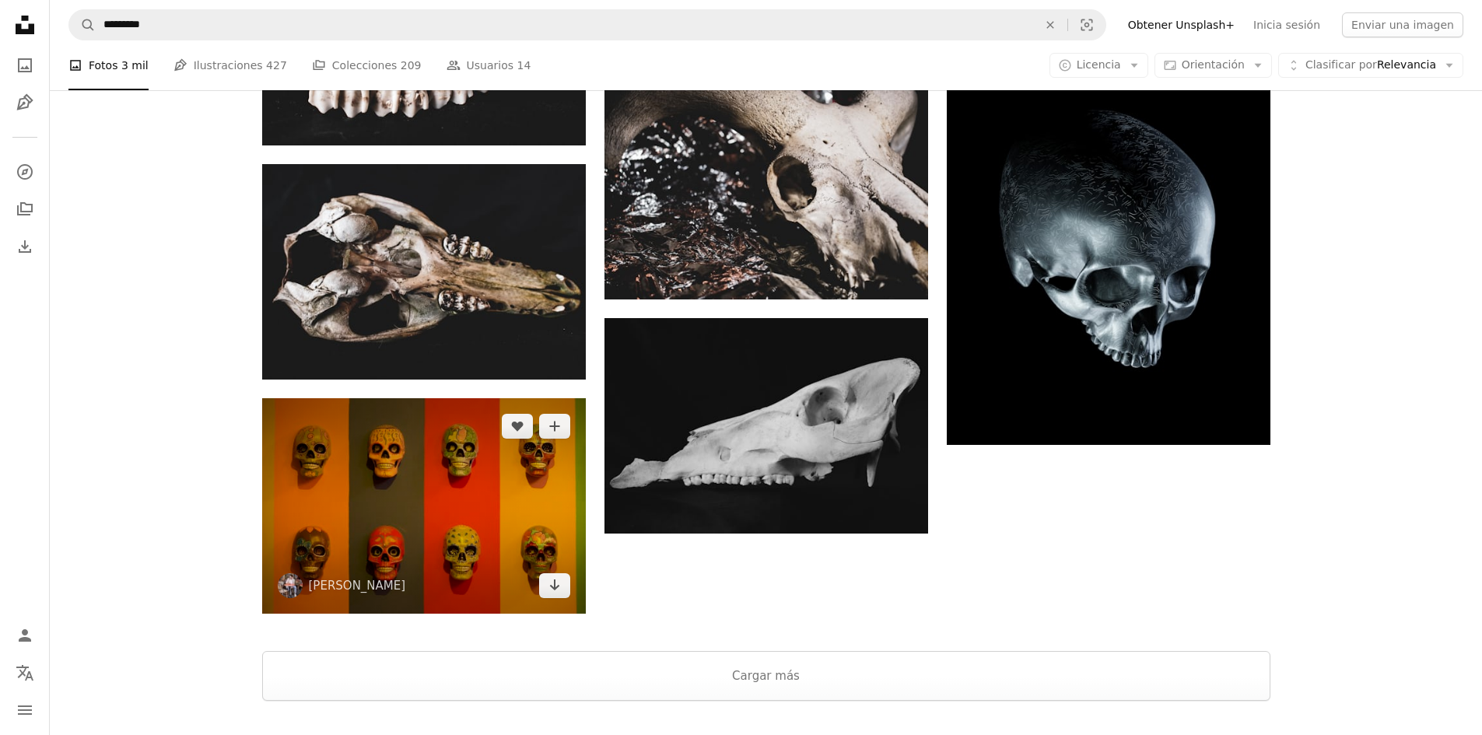
click at [311, 422] on img at bounding box center [424, 506] width 324 height 216
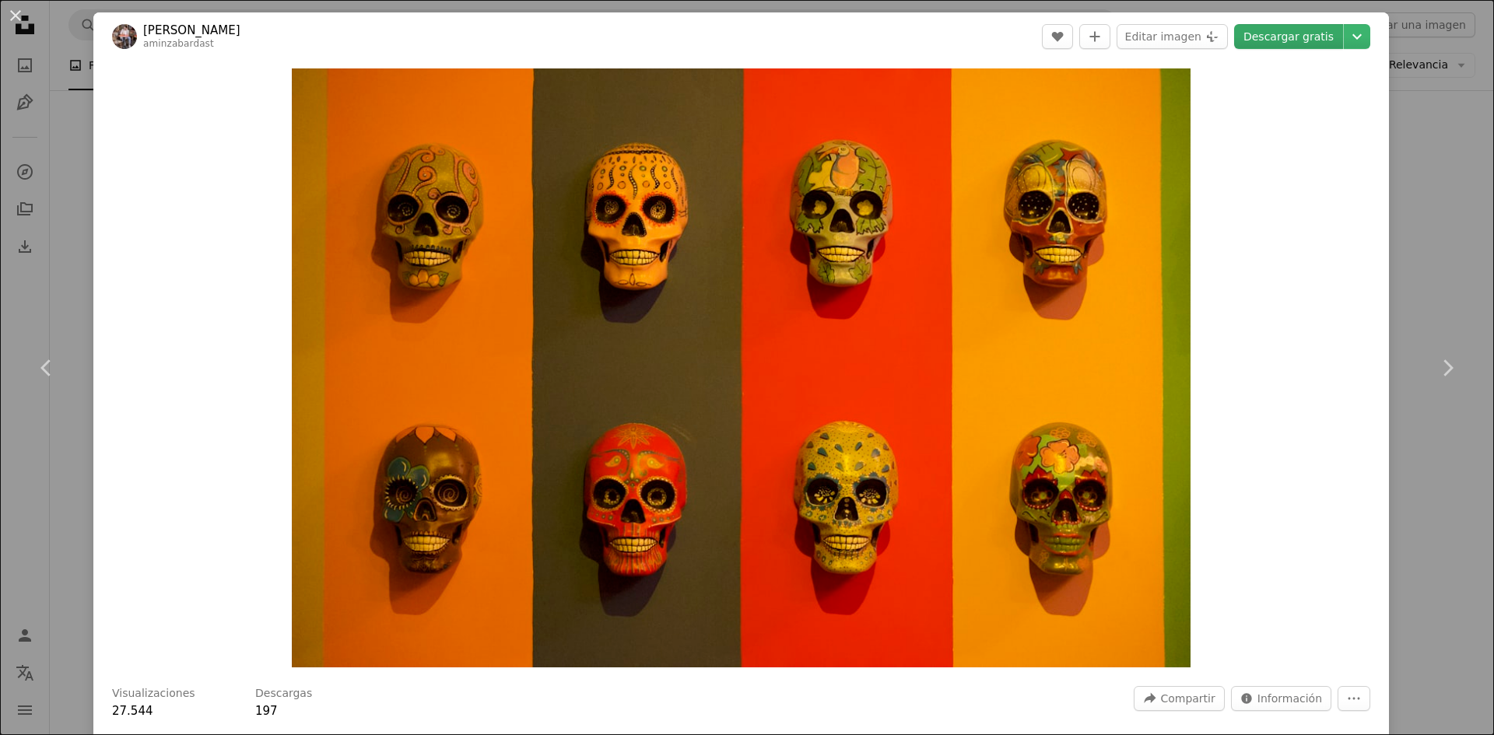
click at [1260, 47] on link "Descargar gratis" at bounding box center [1288, 36] width 109 height 25
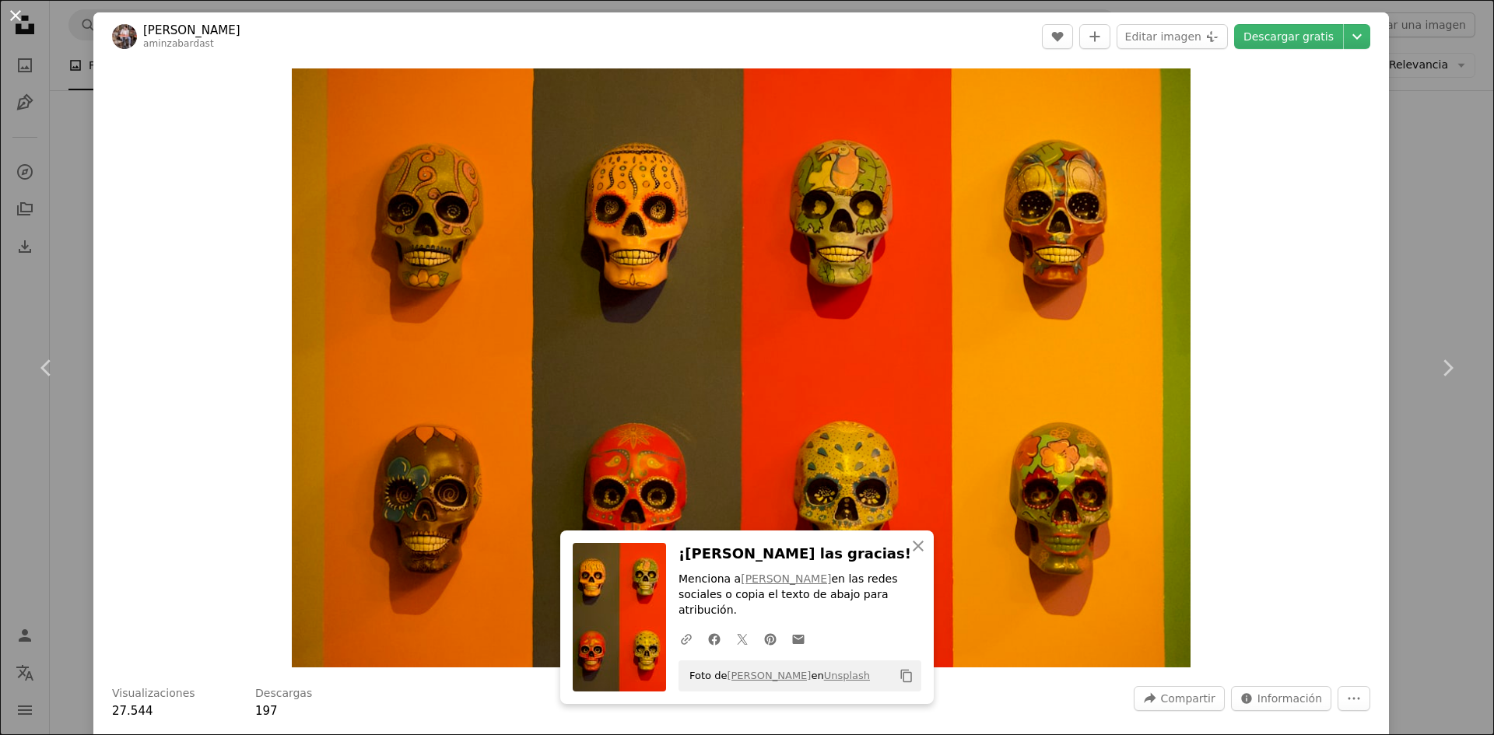
click at [16, 19] on button "An X shape" at bounding box center [15, 15] width 19 height 19
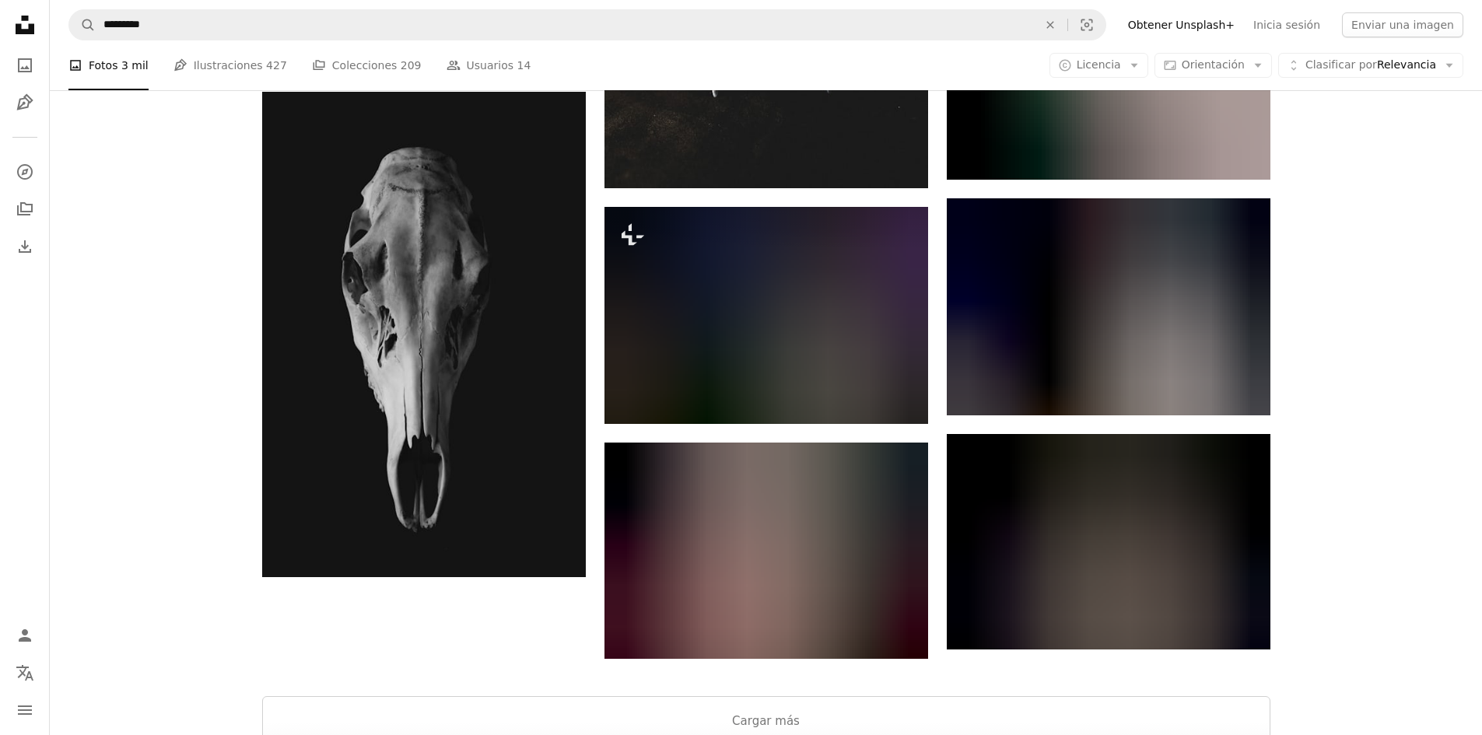
scroll to position [9103, 0]
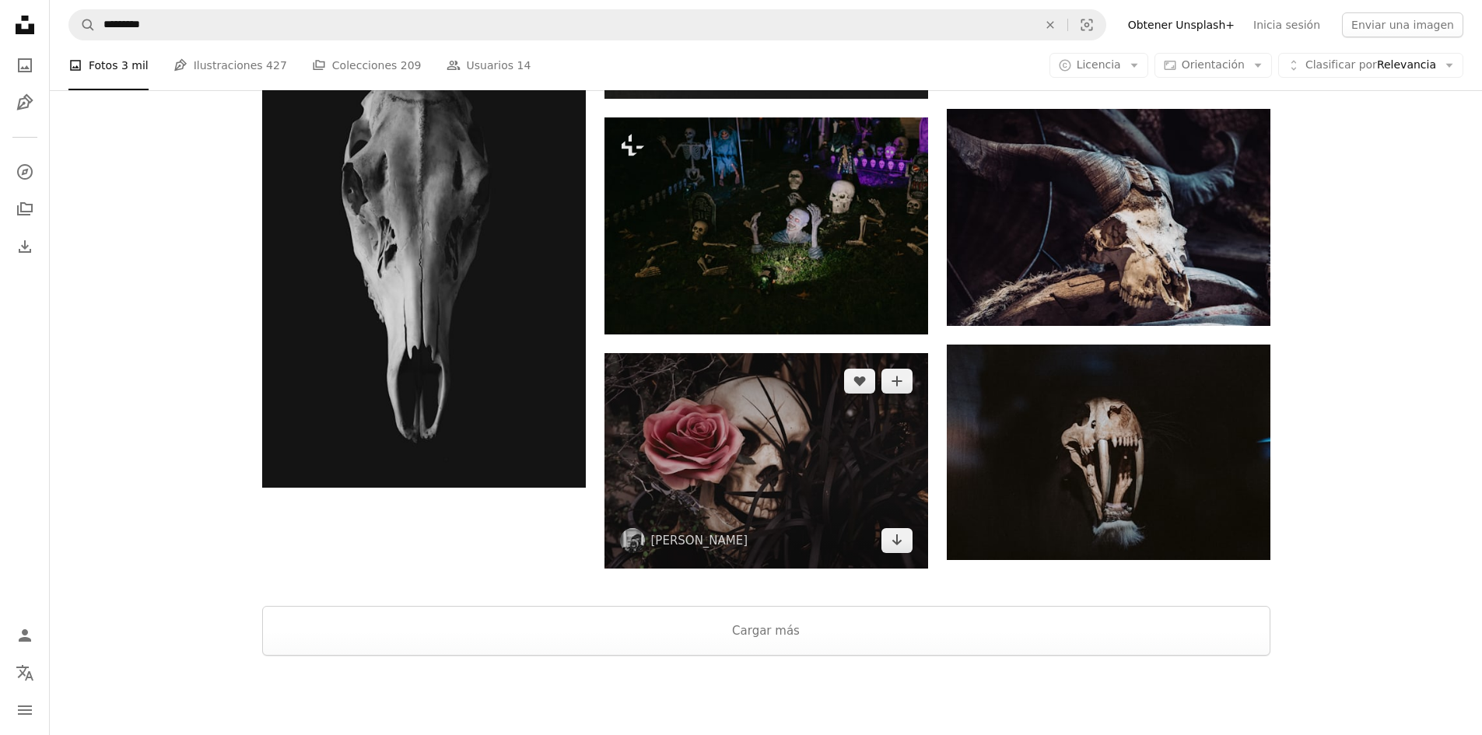
click at [729, 415] on img at bounding box center [767, 461] width 324 height 216
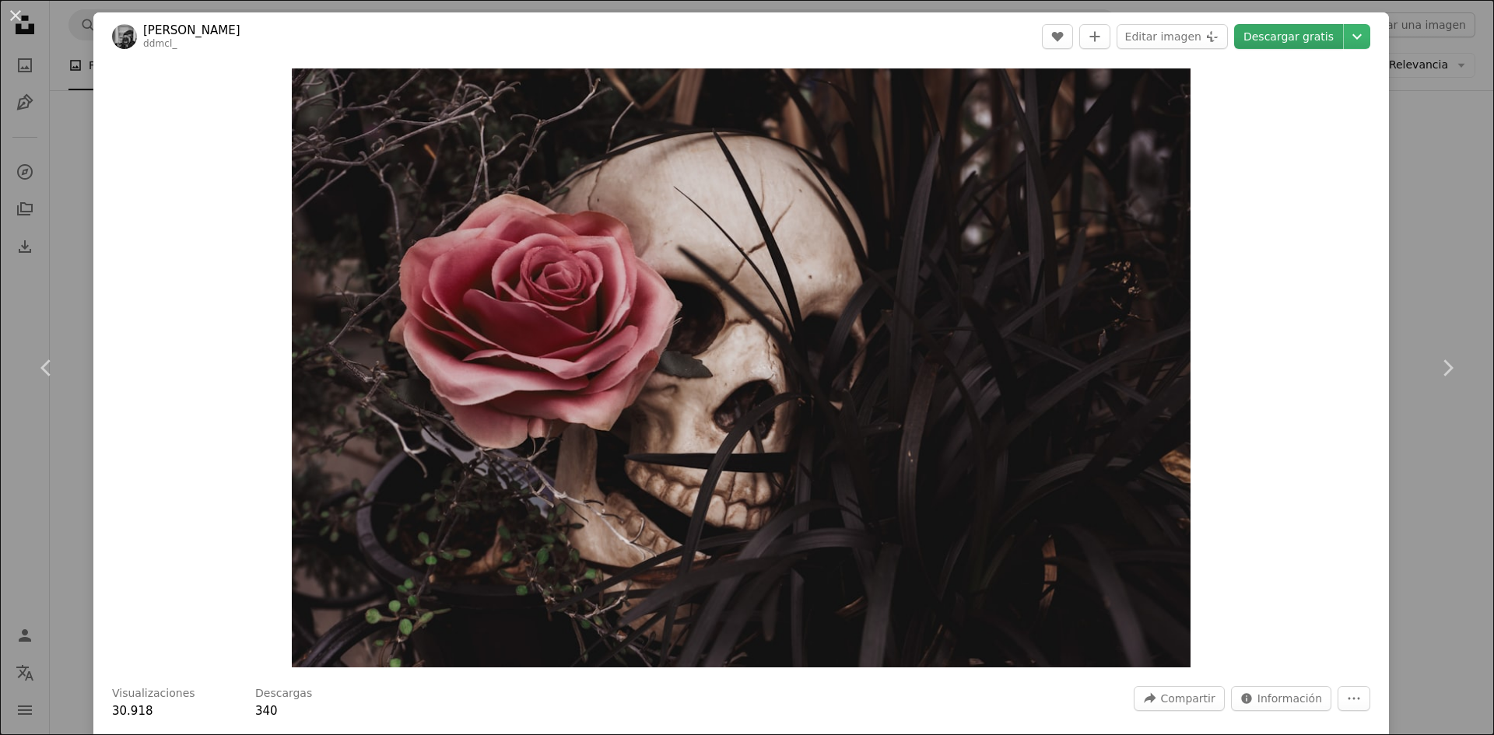
click at [1286, 47] on link "Descargar gratis" at bounding box center [1288, 36] width 109 height 25
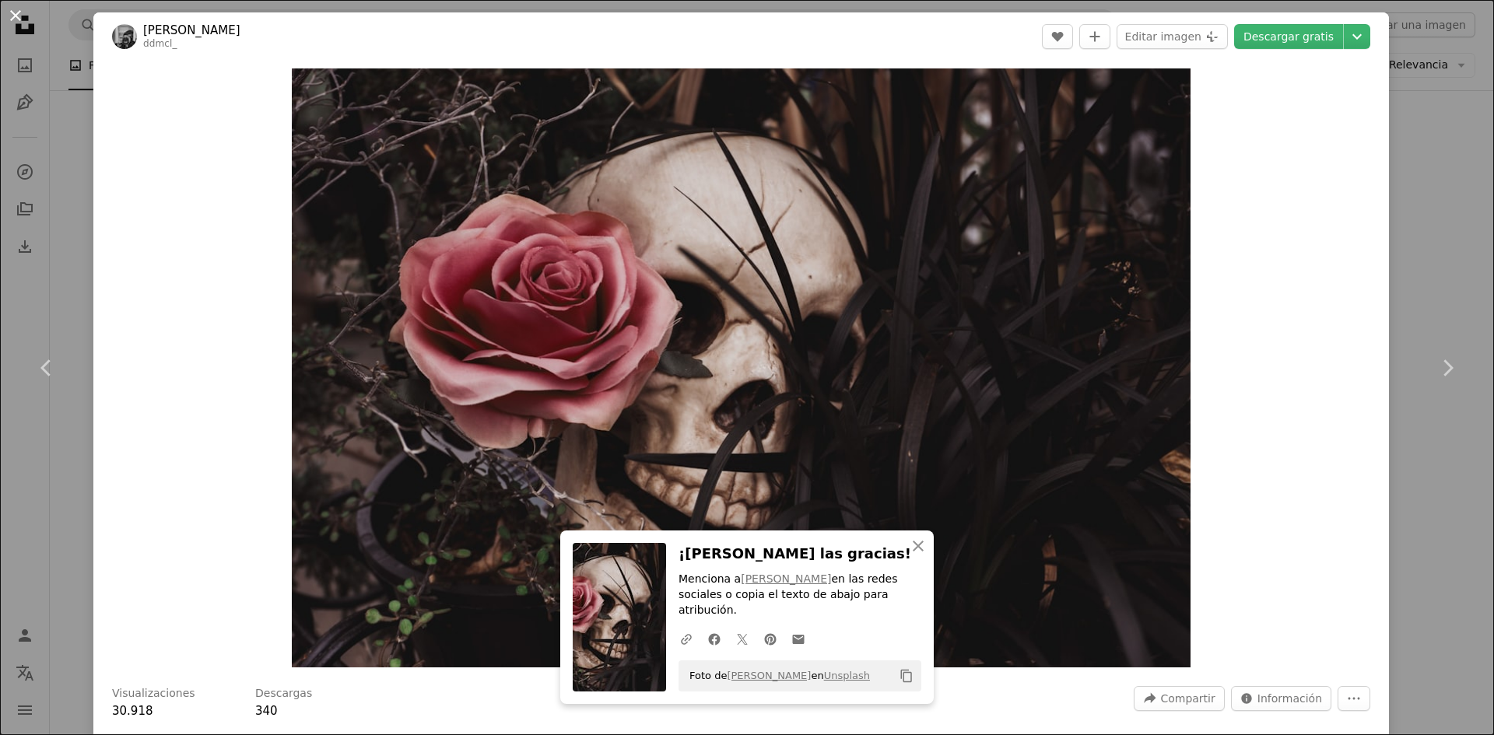
click at [22, 23] on button "An X shape" at bounding box center [15, 15] width 19 height 19
